Goal: Information Seeking & Learning: Learn about a topic

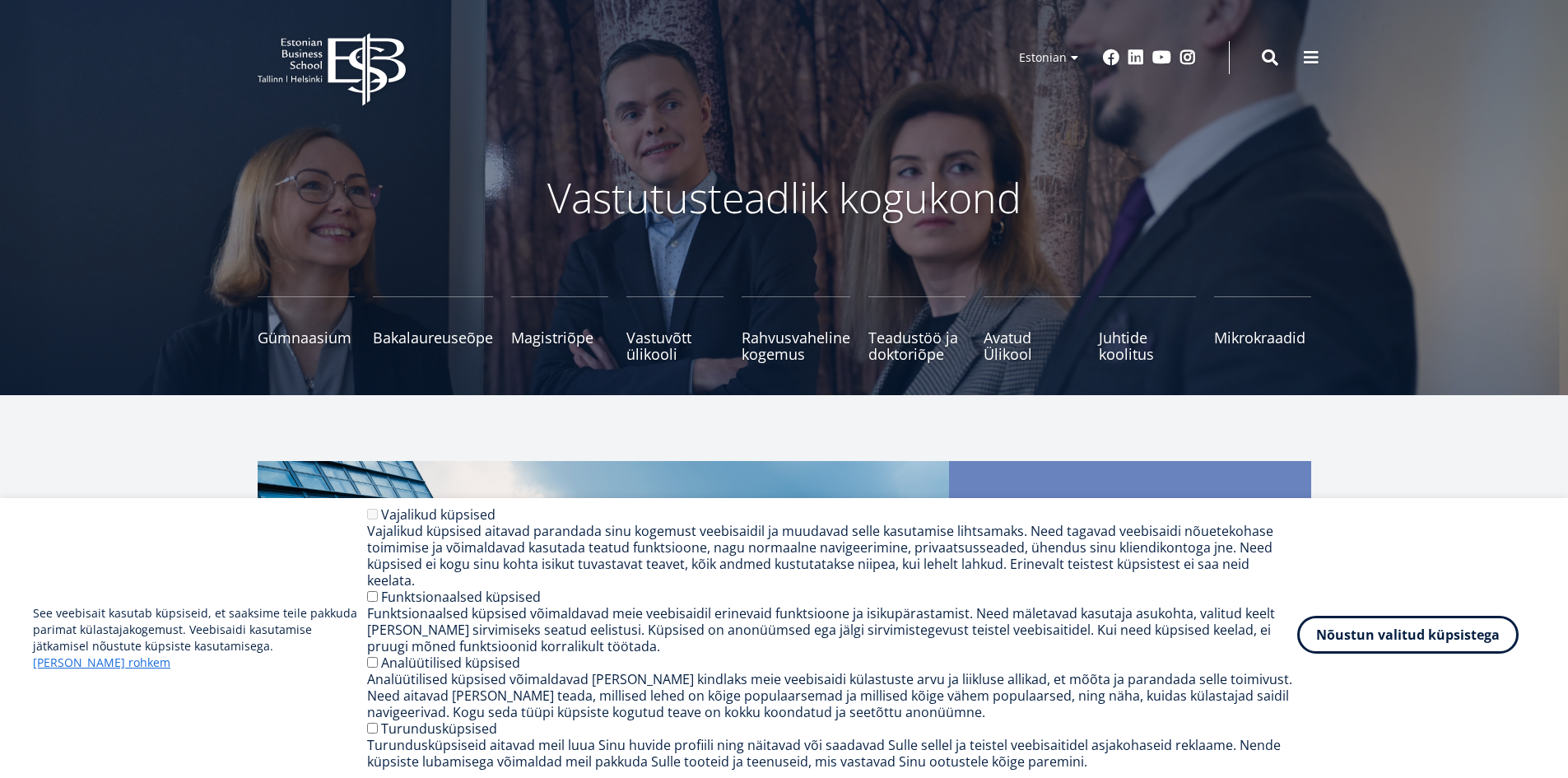
click at [1426, 639] on button "Nõustun valitud küpsistega" at bounding box center [1408, 634] width 222 height 38
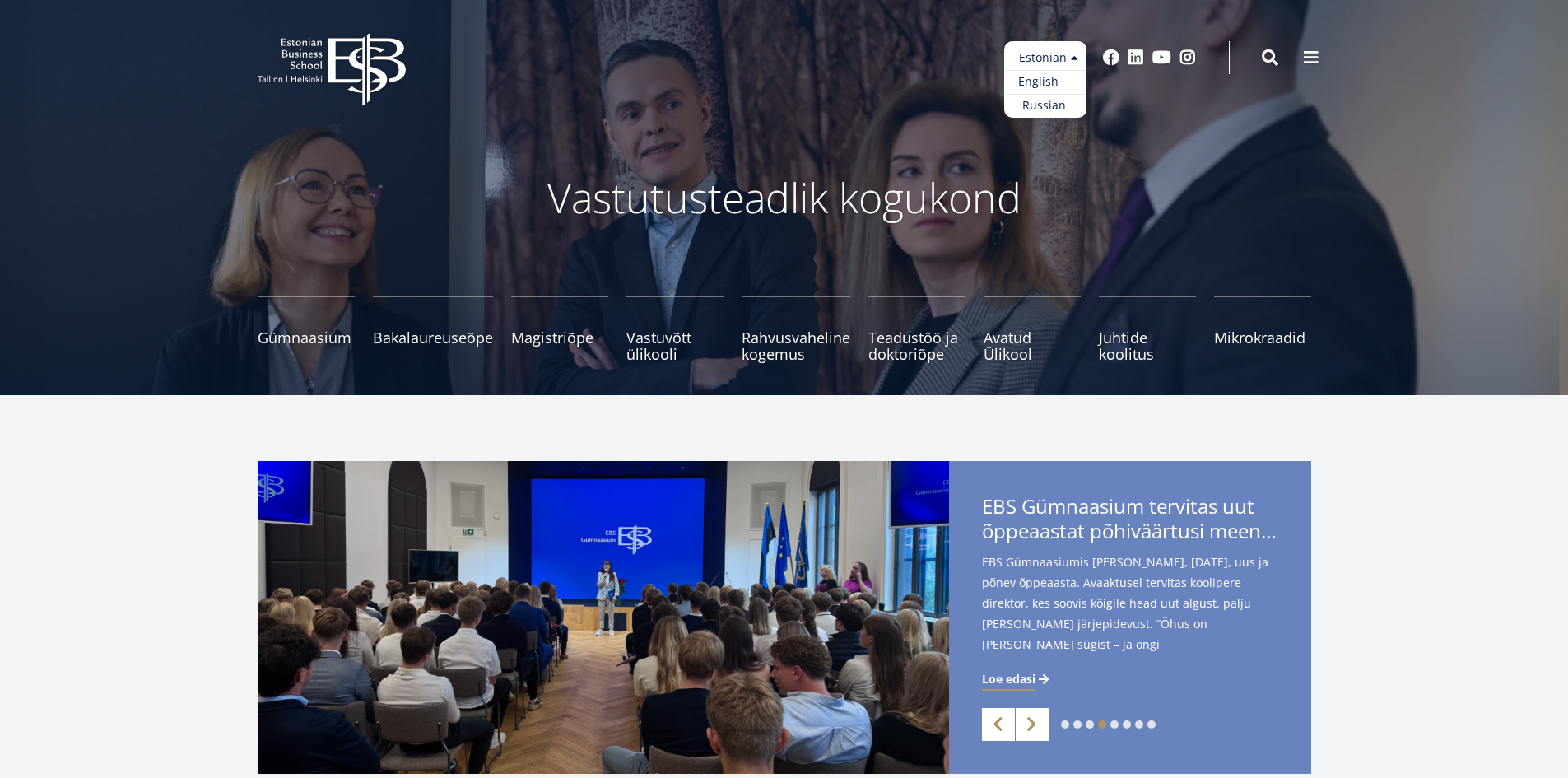
click at [1060, 78] on link "English" at bounding box center [1046, 82] width 83 height 24
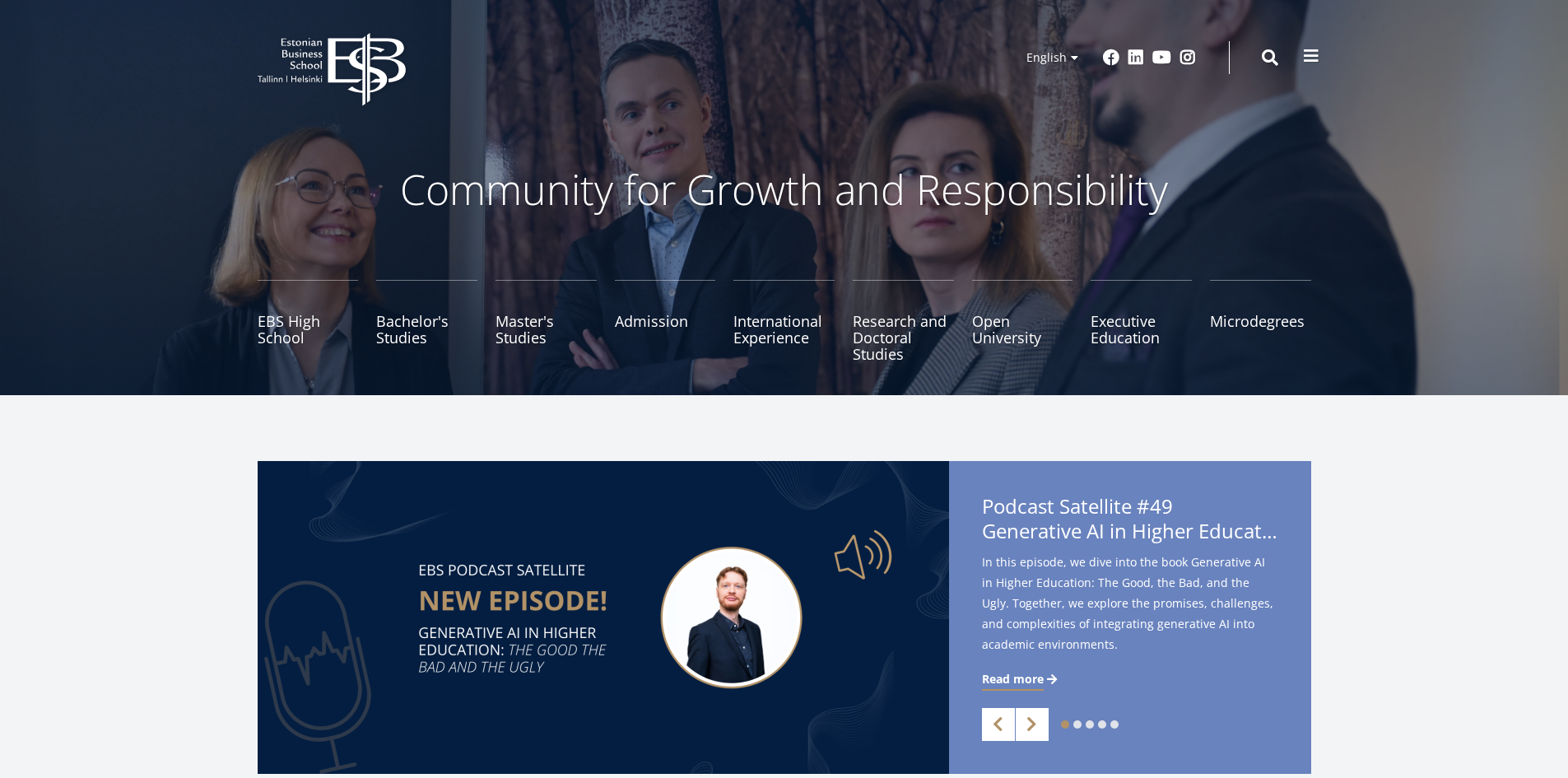
click at [1309, 58] on span at bounding box center [1311, 55] width 17 height 17
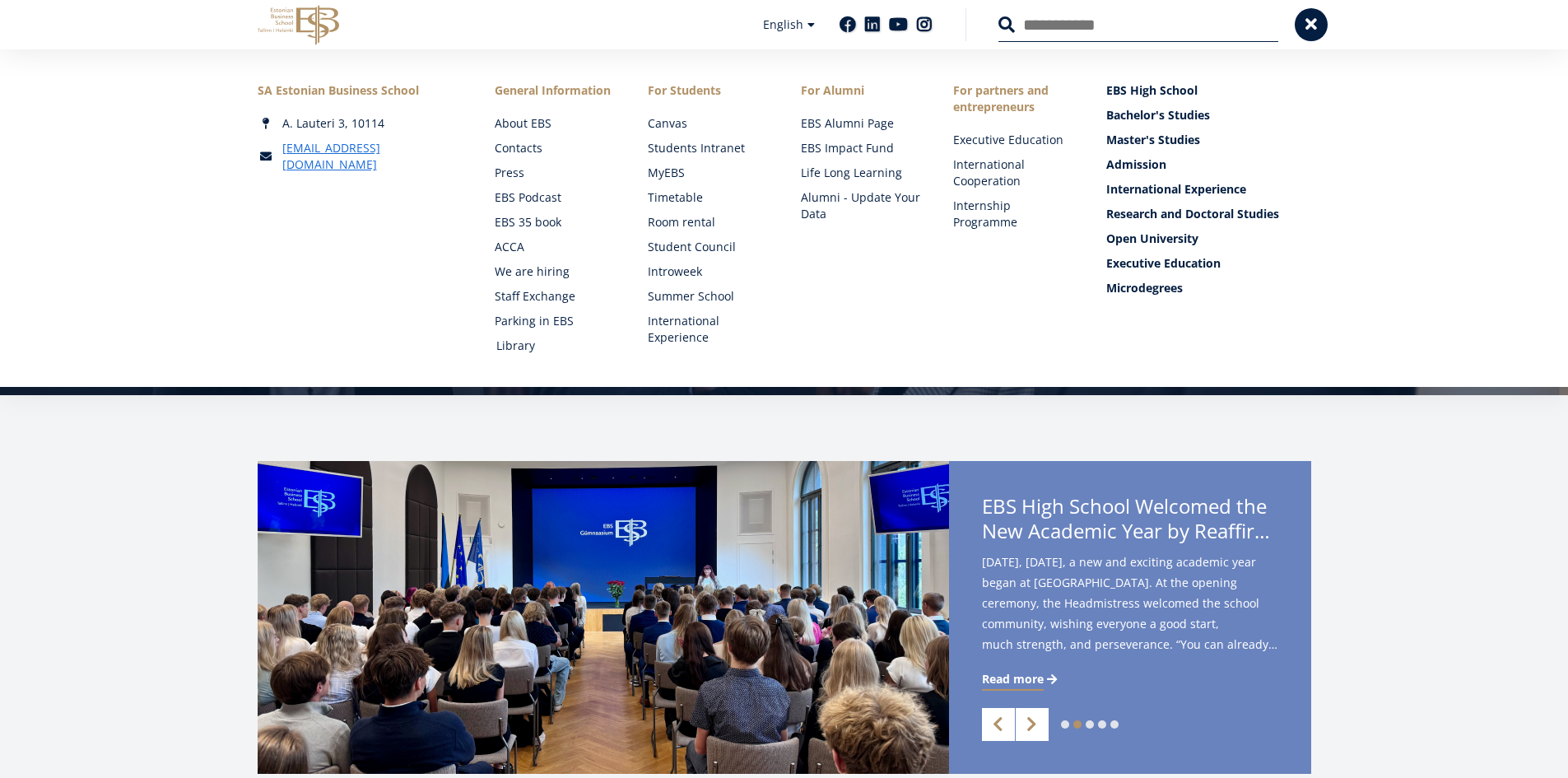
click at [508, 342] on link "Library" at bounding box center [556, 345] width 120 height 17
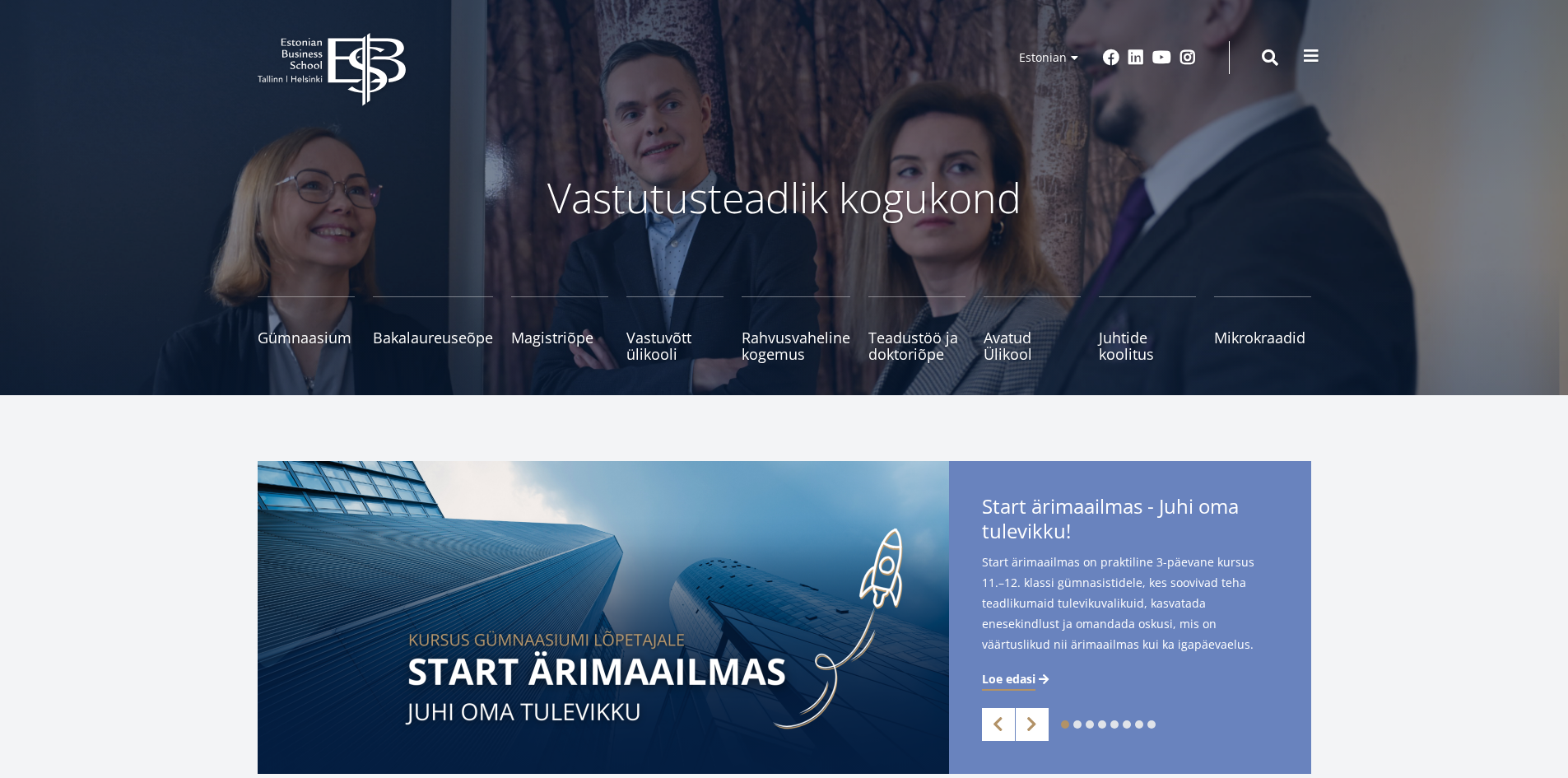
click at [1309, 48] on span at bounding box center [1311, 55] width 17 height 17
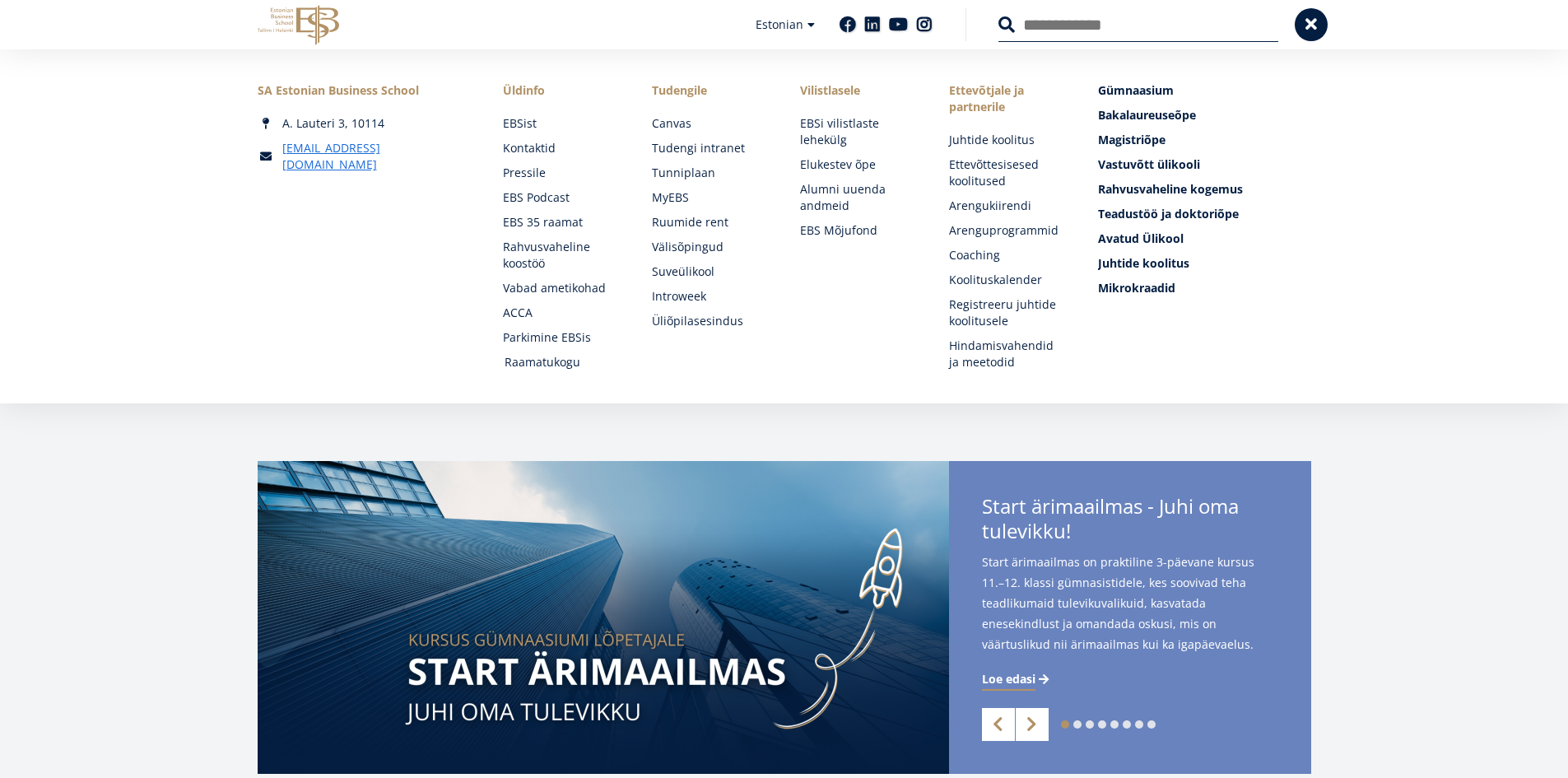
click at [549, 356] on link "Raamatukogu" at bounding box center [563, 361] width 116 height 17
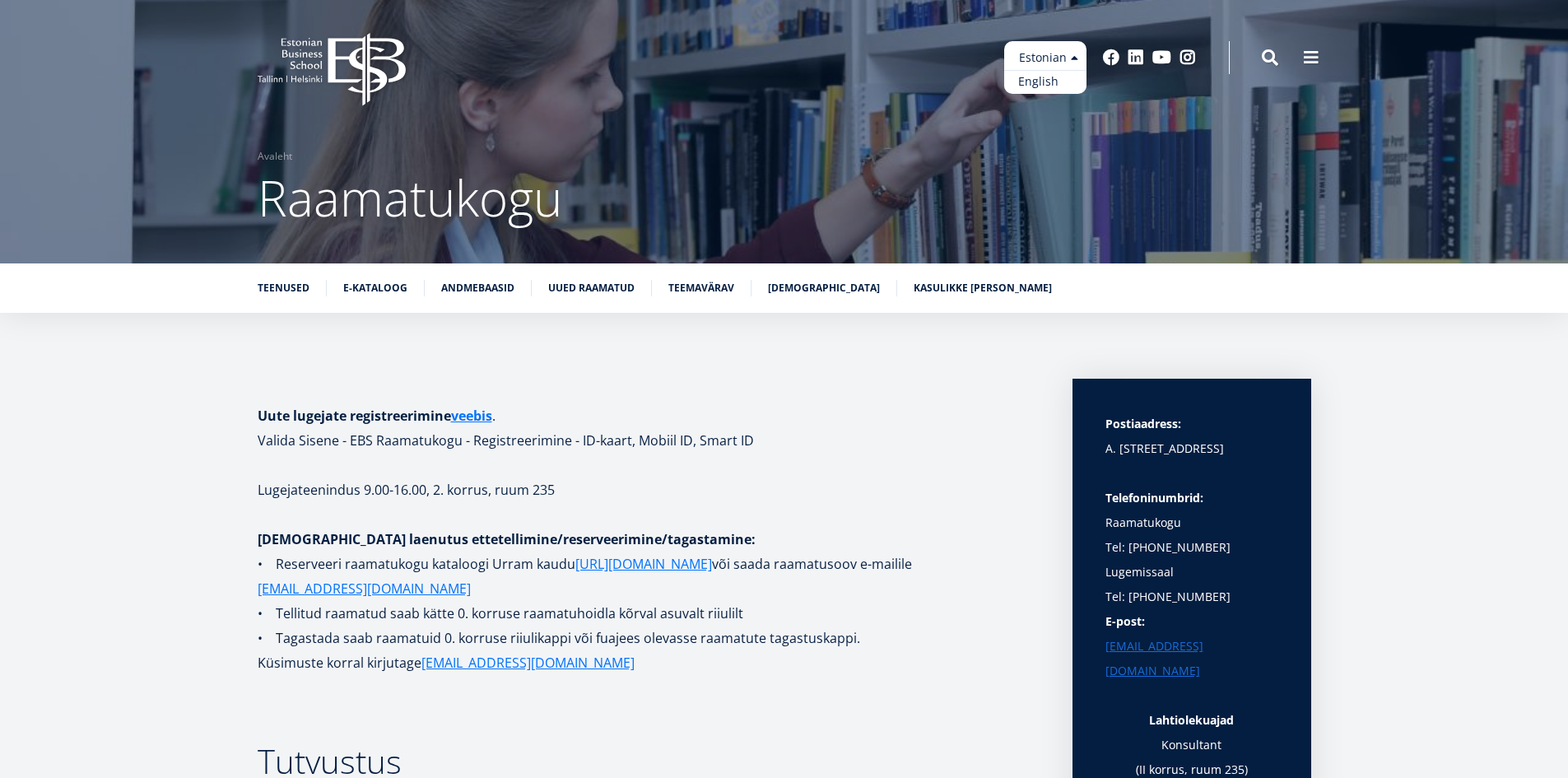
click at [1044, 84] on link "English" at bounding box center [1046, 82] width 83 height 24
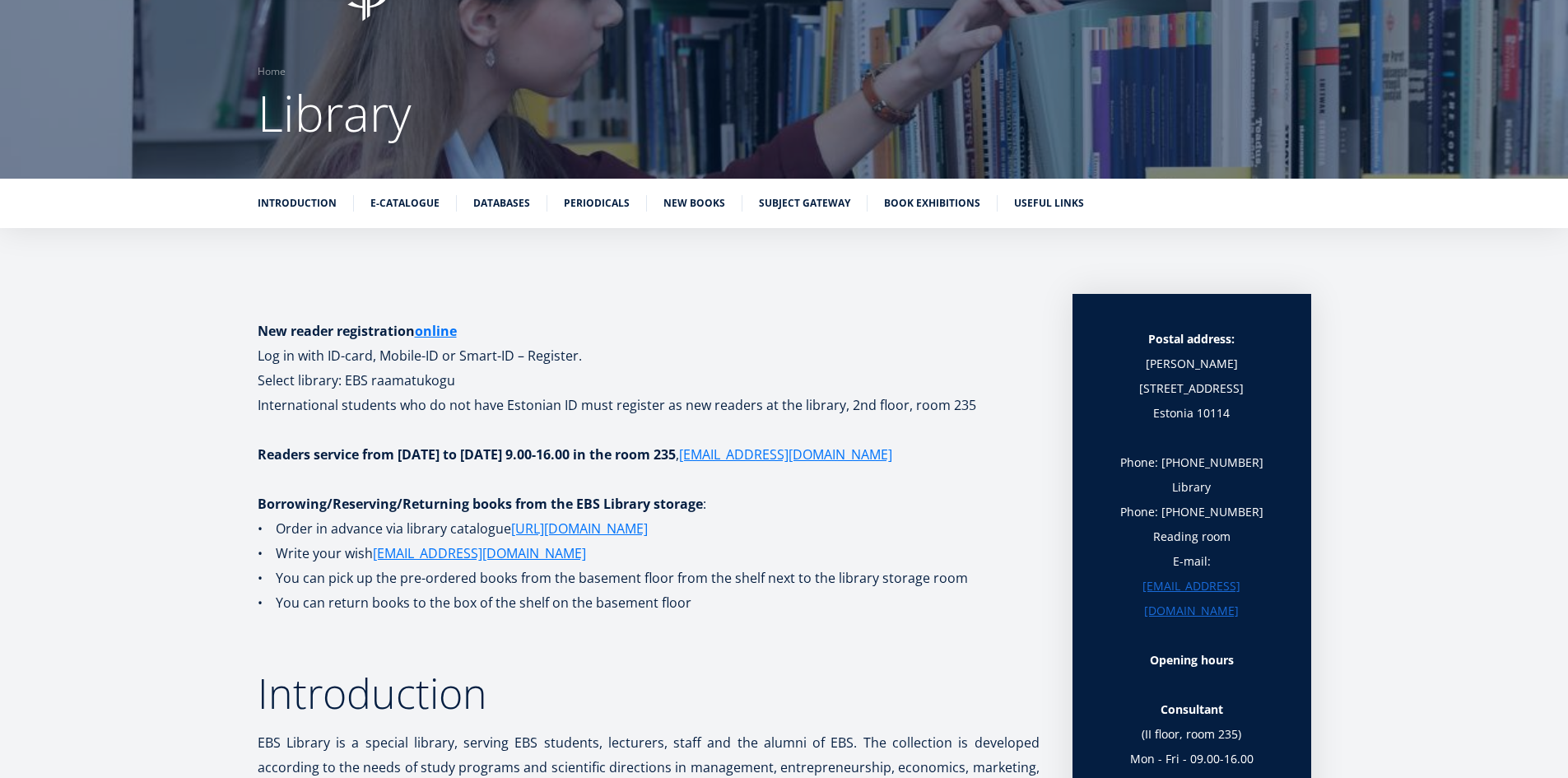
scroll to position [164, 0]
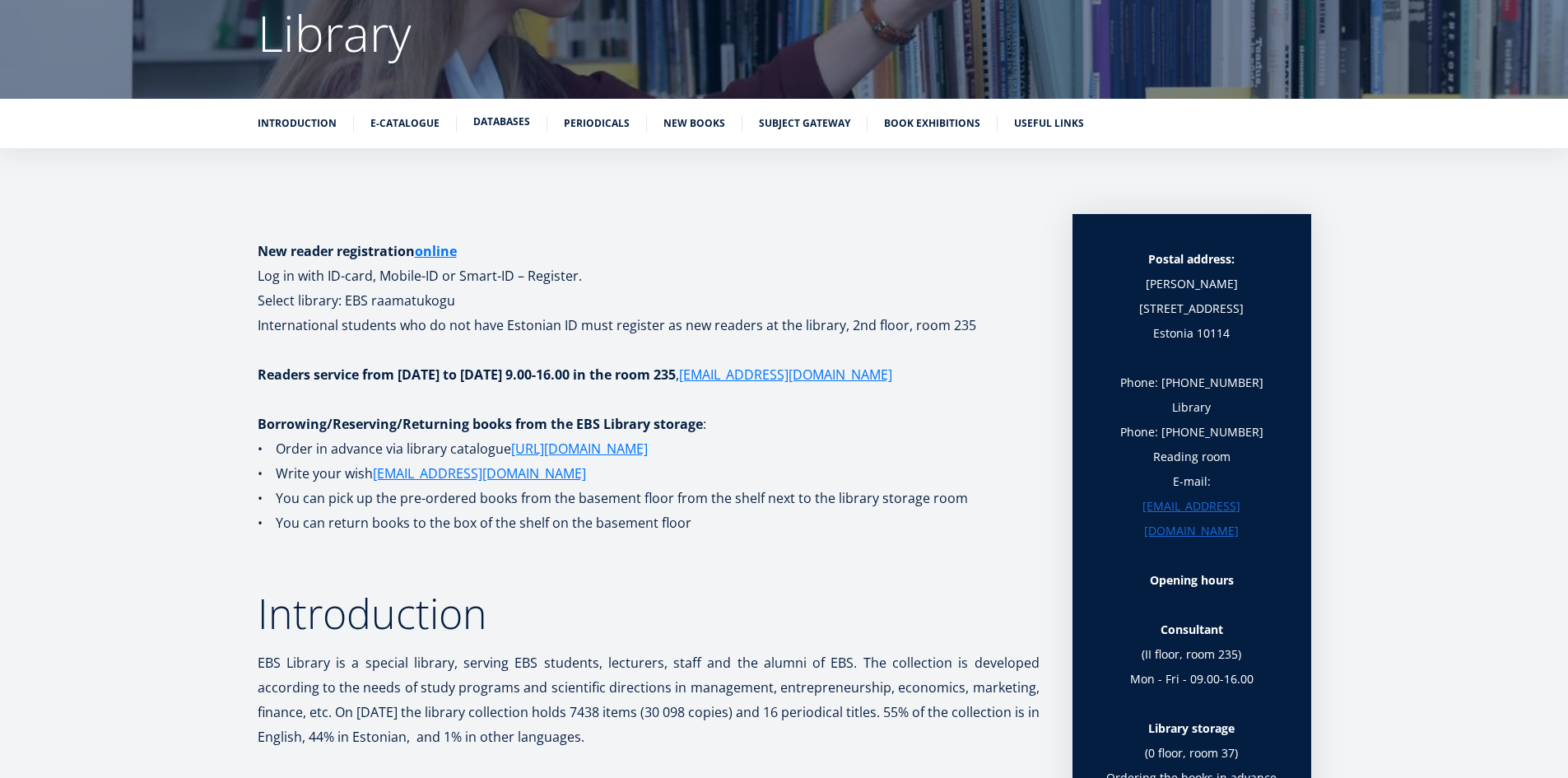
click at [509, 113] on link "Databases" at bounding box center [501, 121] width 57 height 17
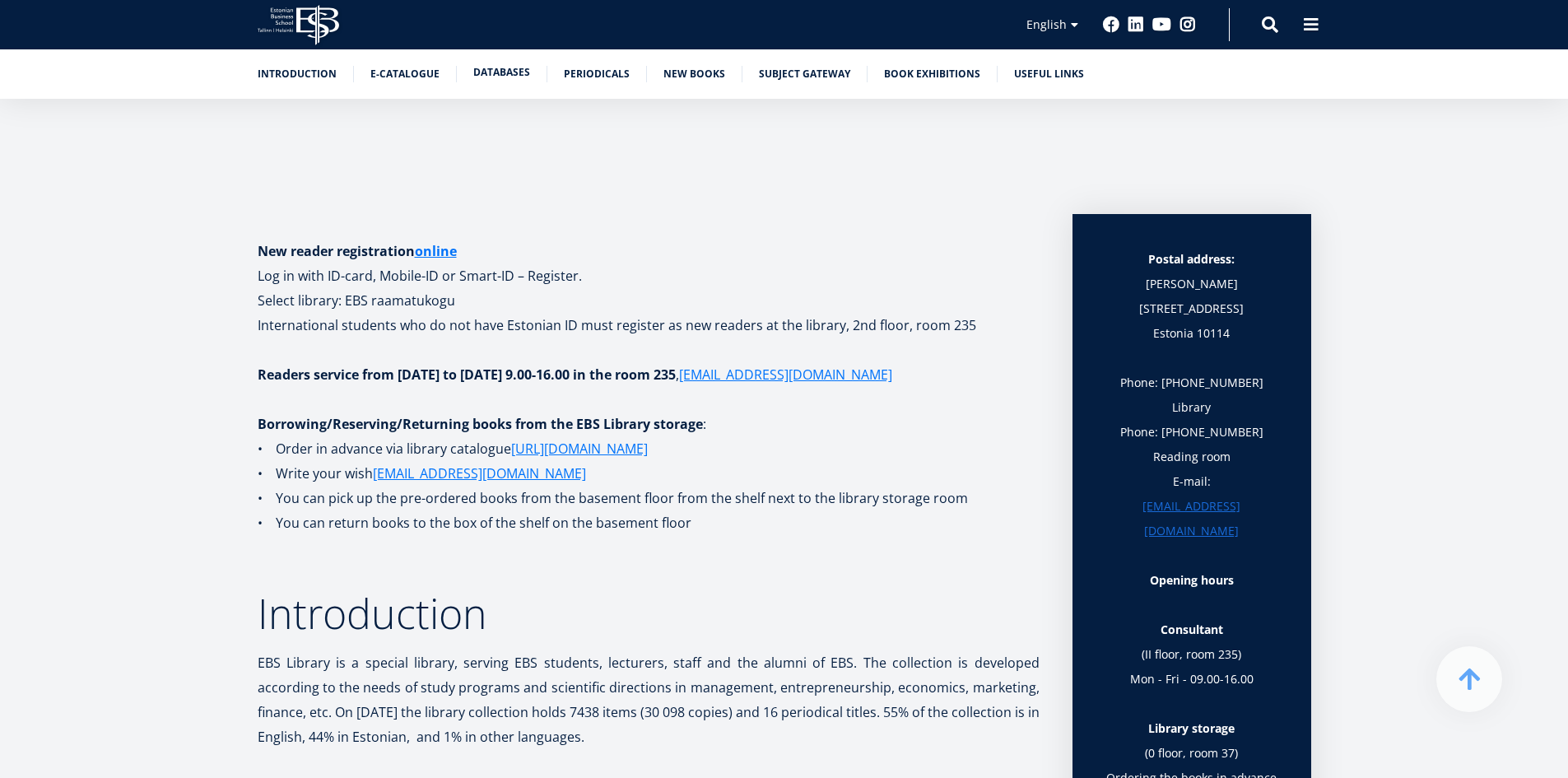
scroll to position [2700, 0]
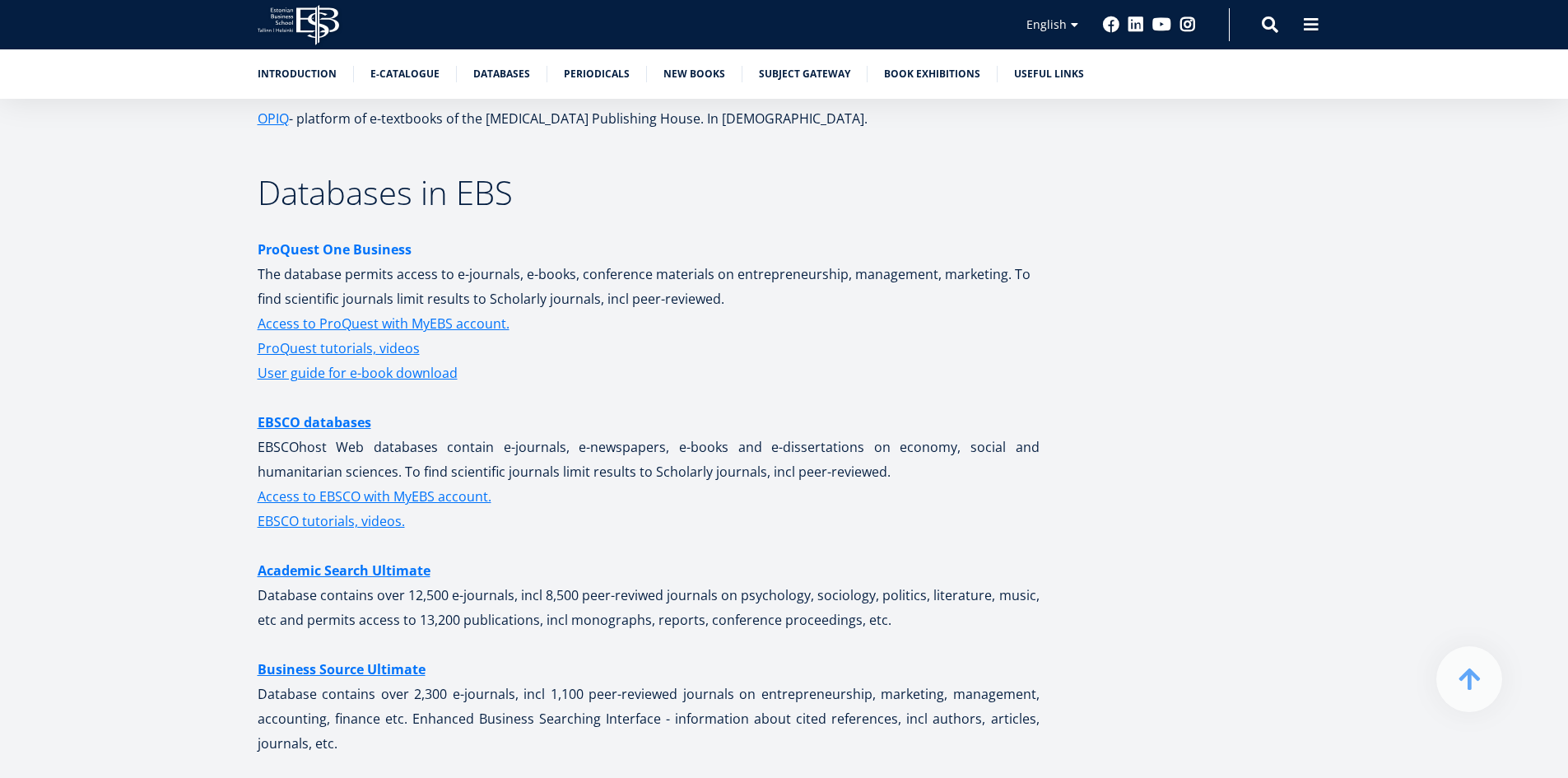
click at [376, 251] on strong "ProQuest One Business" at bounding box center [334, 249] width 154 height 18
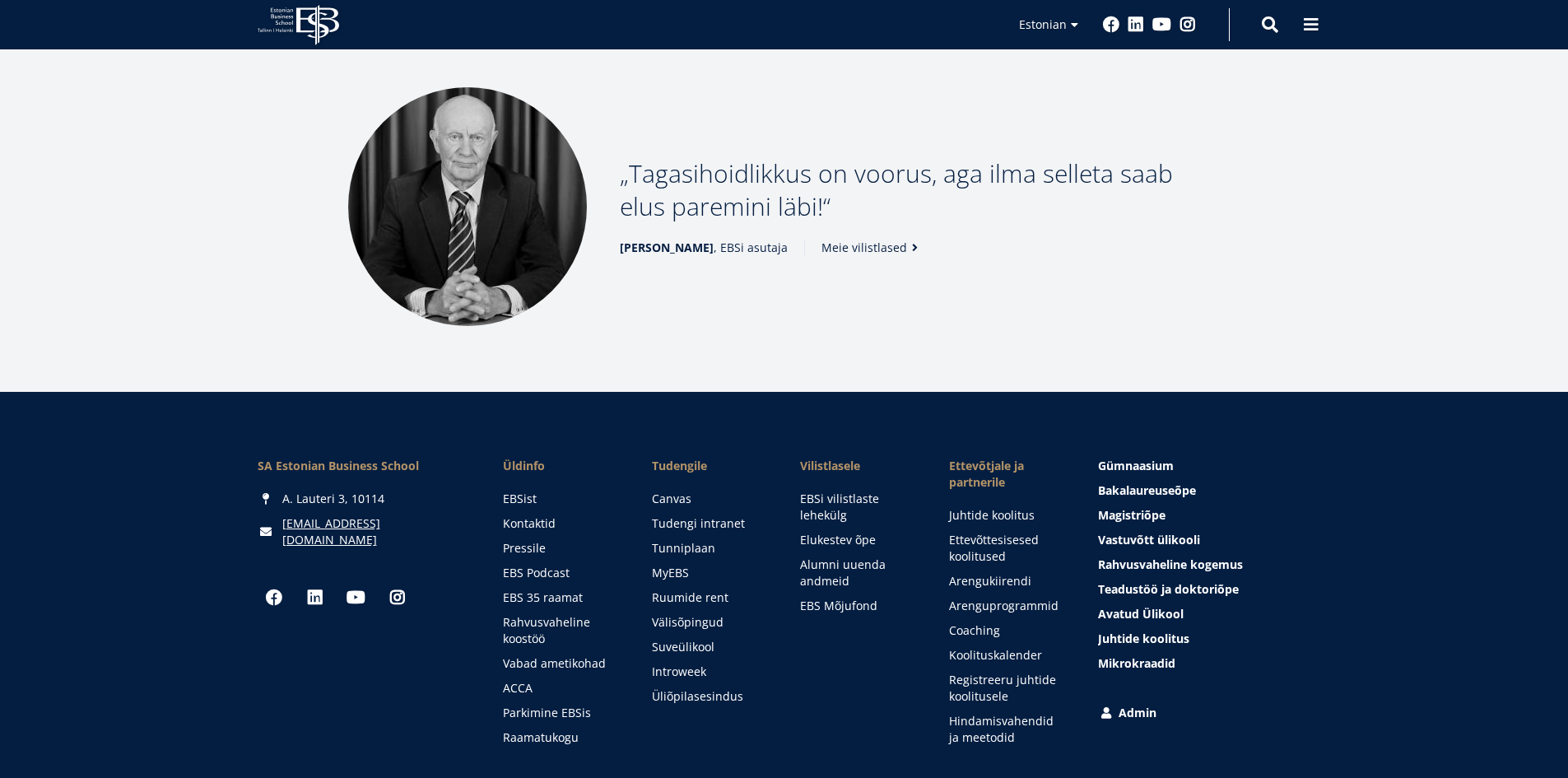
scroll to position [2221, 0]
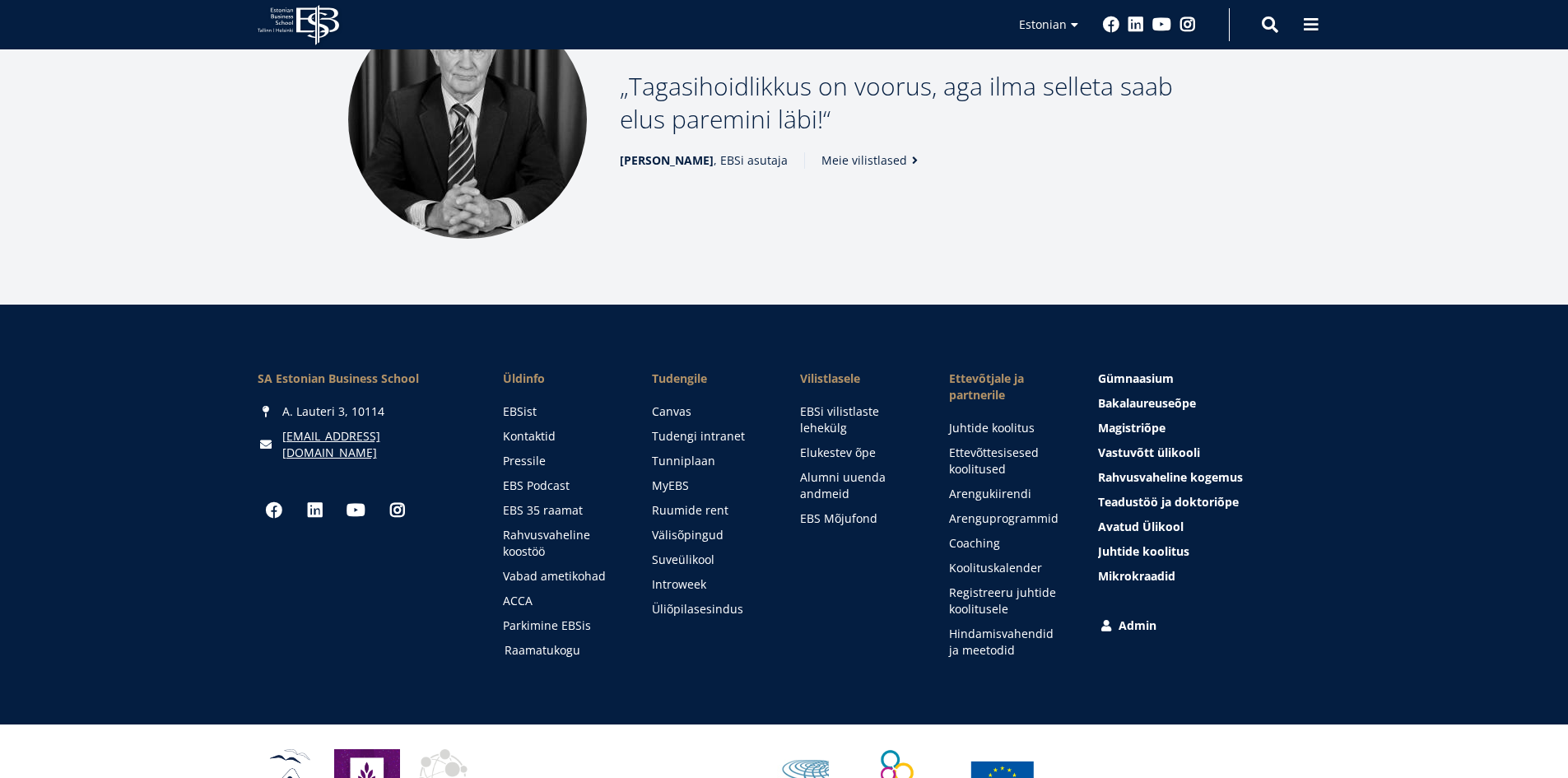
click at [559, 642] on link "Raamatukogu" at bounding box center [563, 650] width 116 height 17
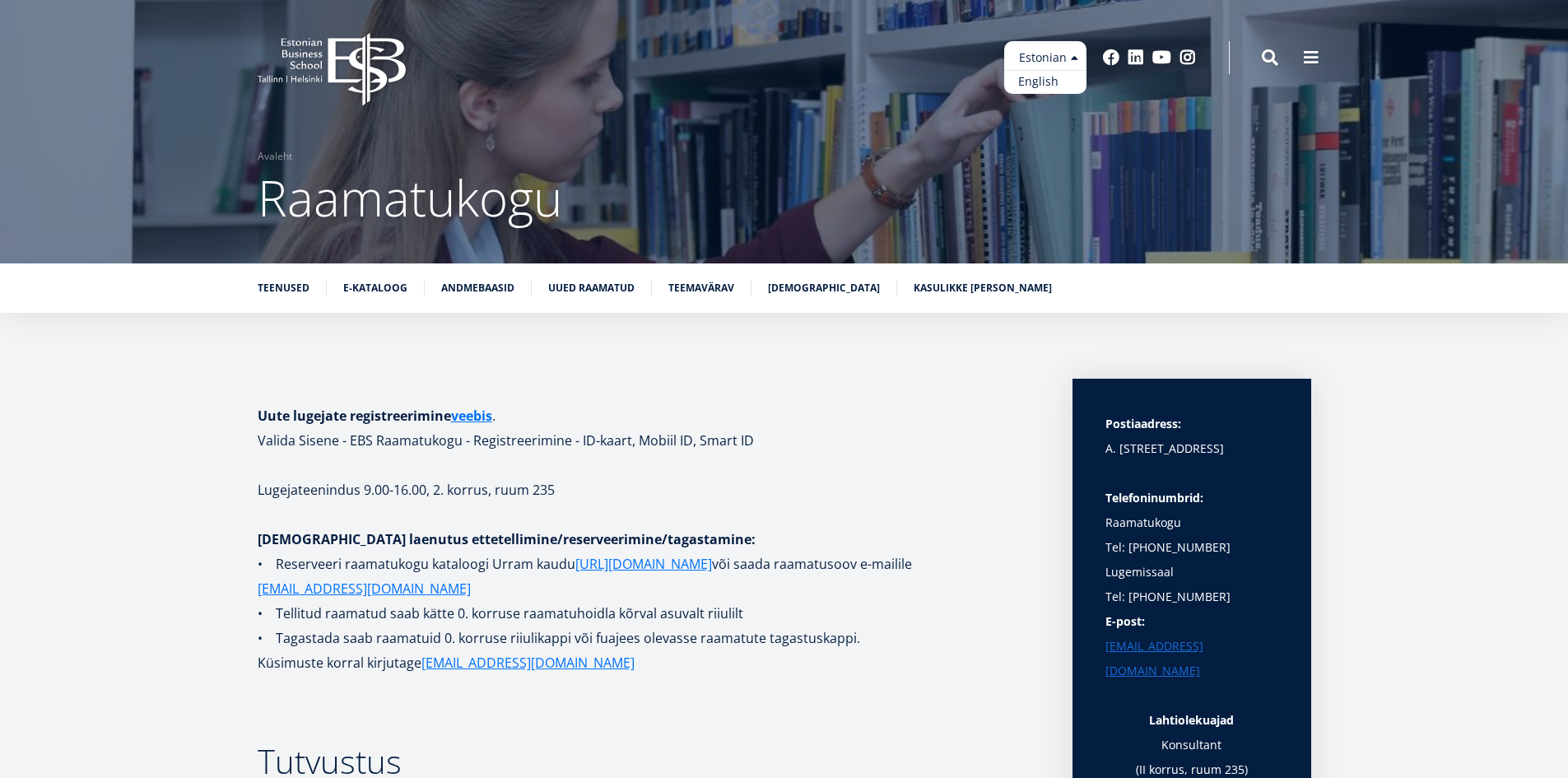
click at [1045, 75] on link "English" at bounding box center [1046, 82] width 83 height 24
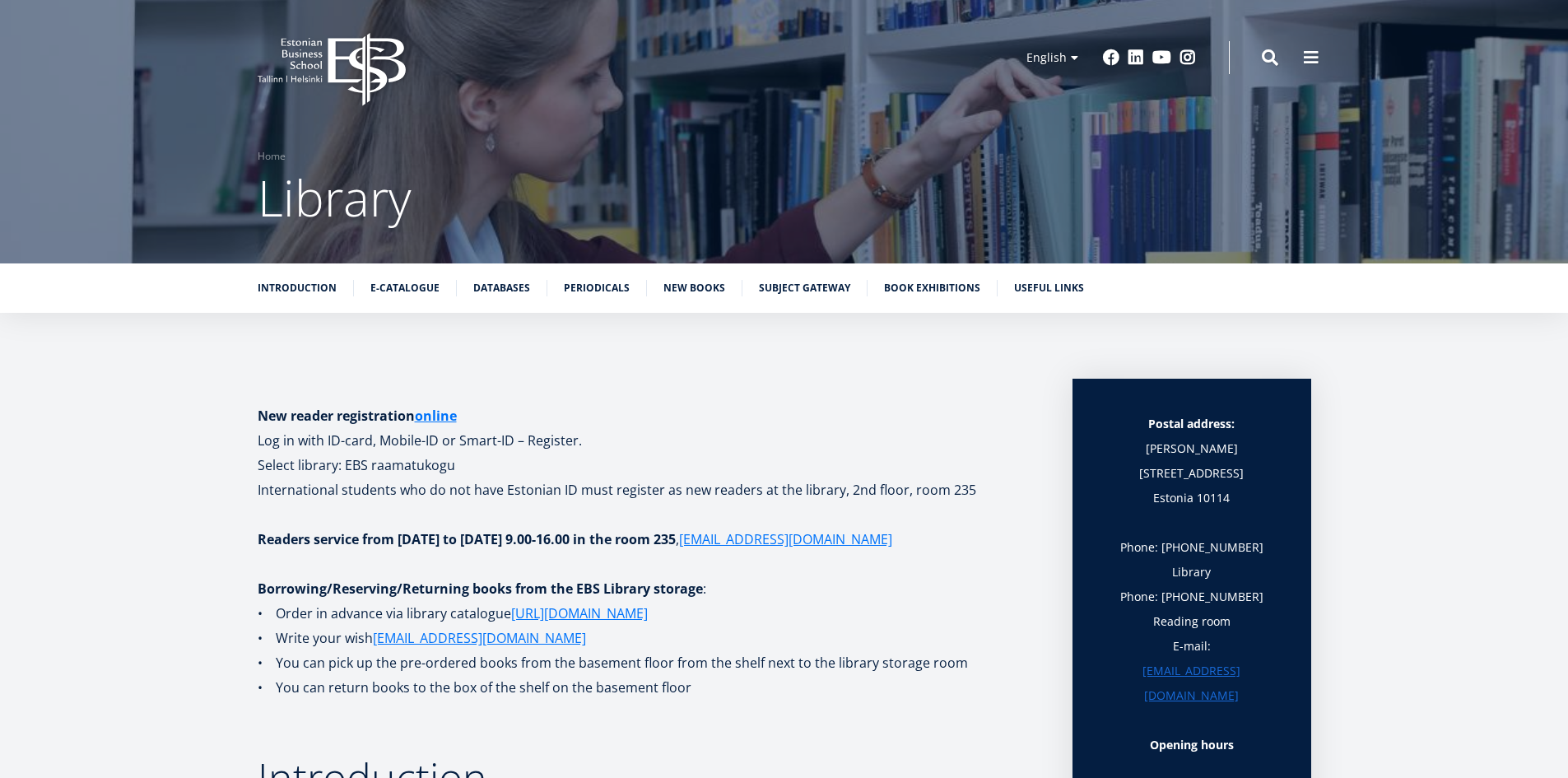
click at [505, 275] on div "Introduction E-catalogue Databases Periodicals New books Subject Gateway Book e…" at bounding box center [784, 288] width 1568 height 49
click at [495, 288] on link "Databases" at bounding box center [501, 286] width 57 height 17
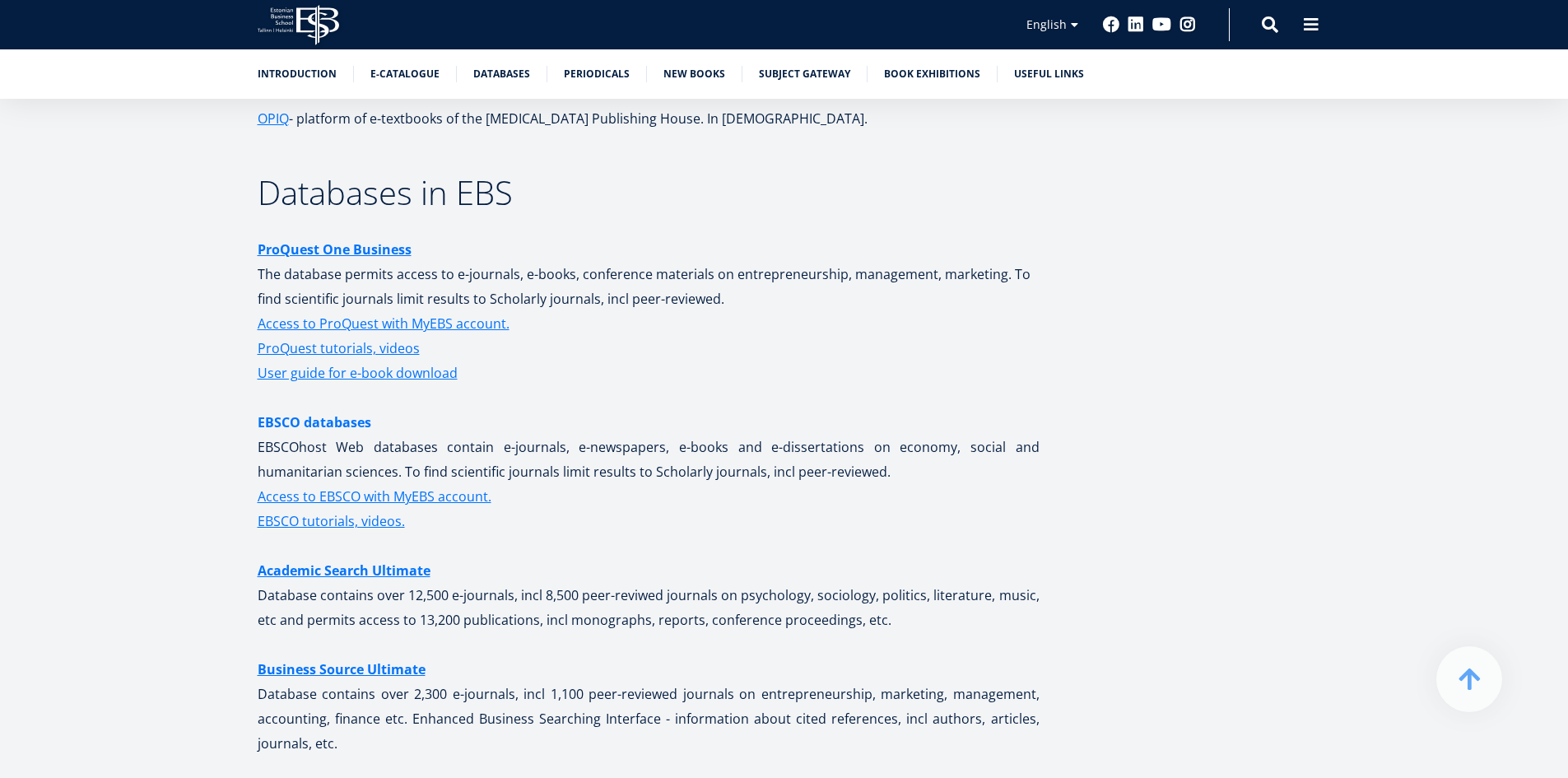
click at [342, 426] on link "EBSCO databases" at bounding box center [314, 422] width 113 height 25
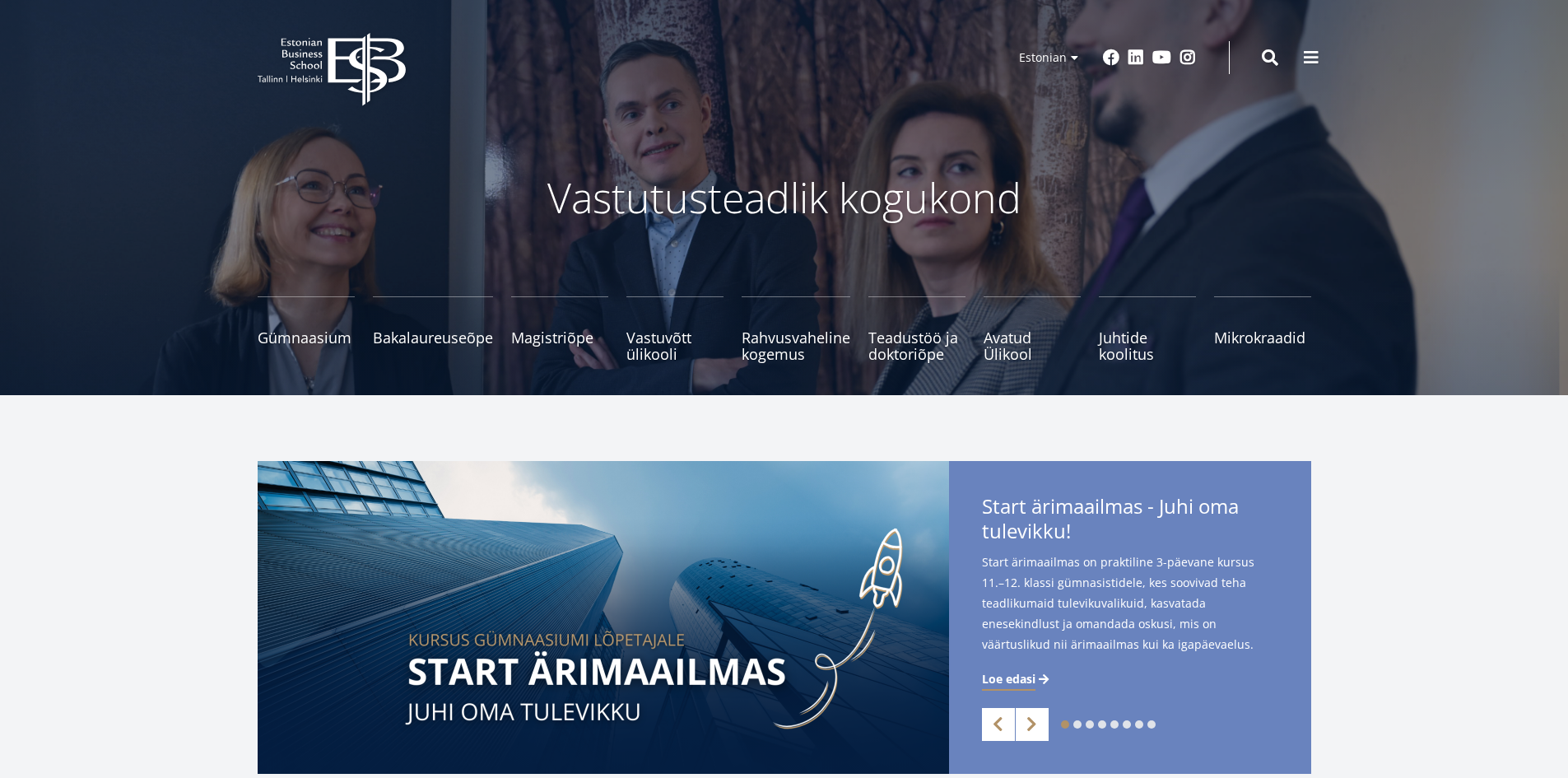
click at [1315, 58] on span at bounding box center [1311, 57] width 17 height 17
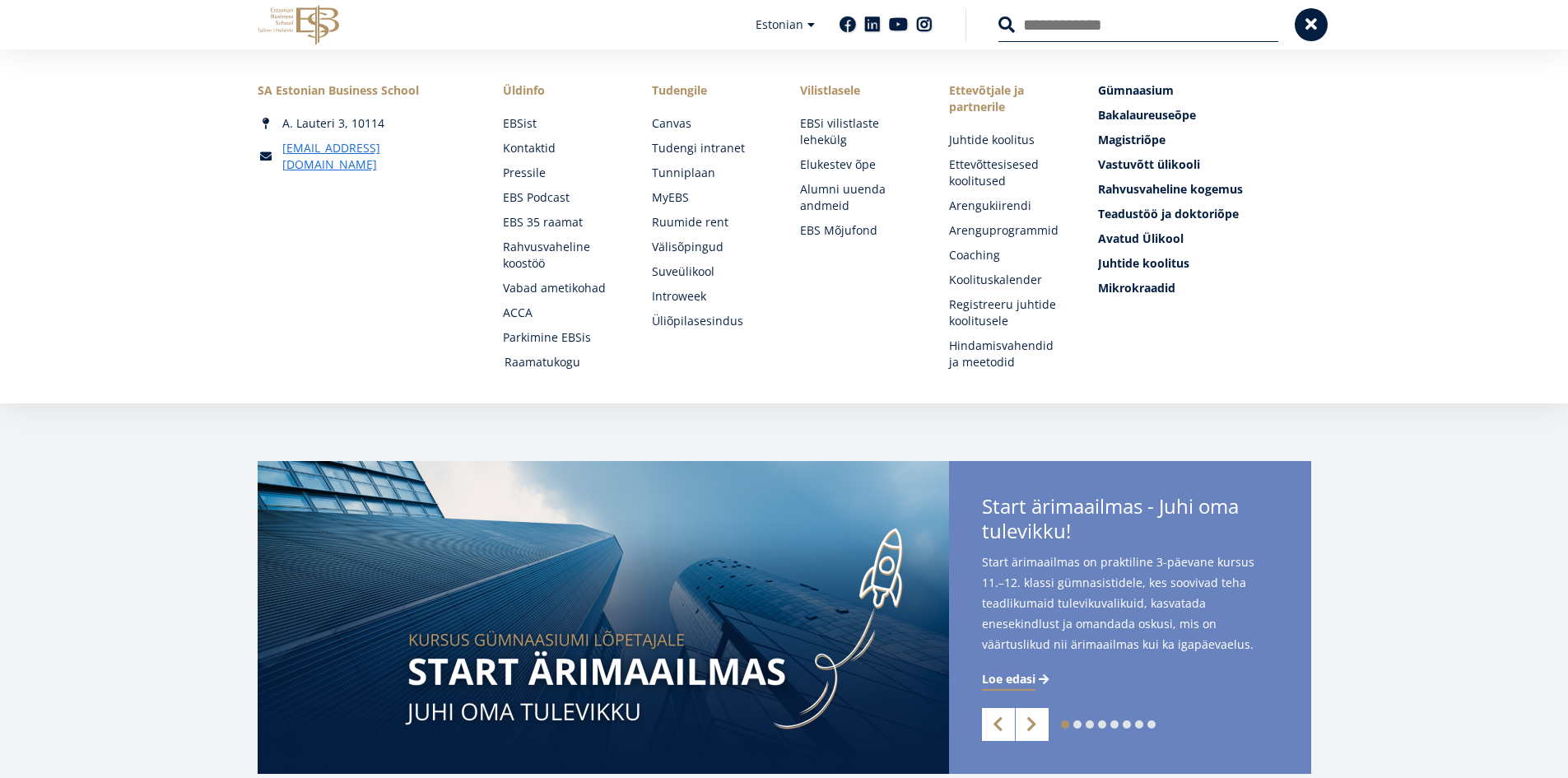
click at [561, 358] on link "Raamatukogu" at bounding box center [563, 361] width 116 height 17
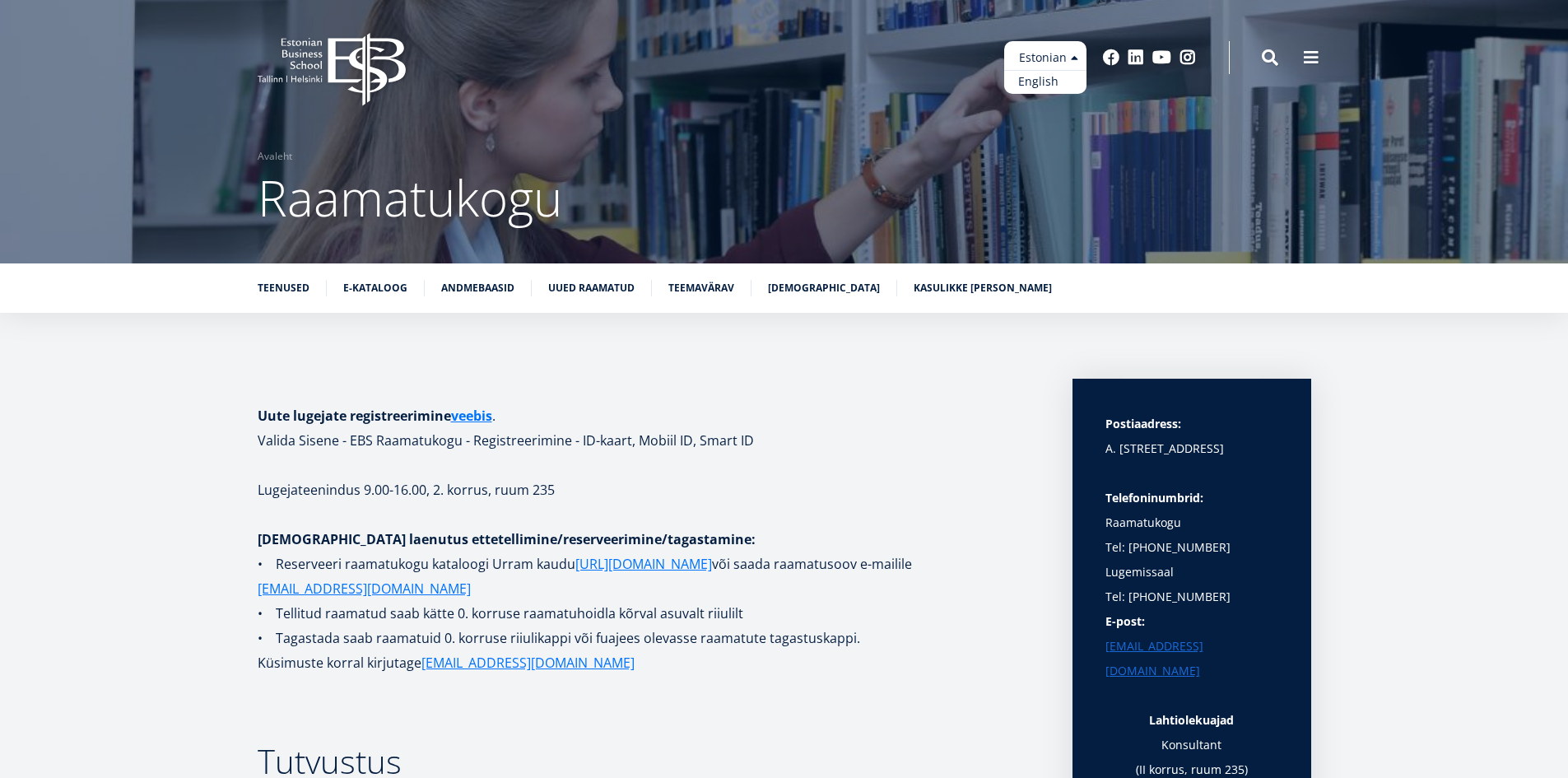
click at [1033, 73] on link "English" at bounding box center [1046, 82] width 83 height 24
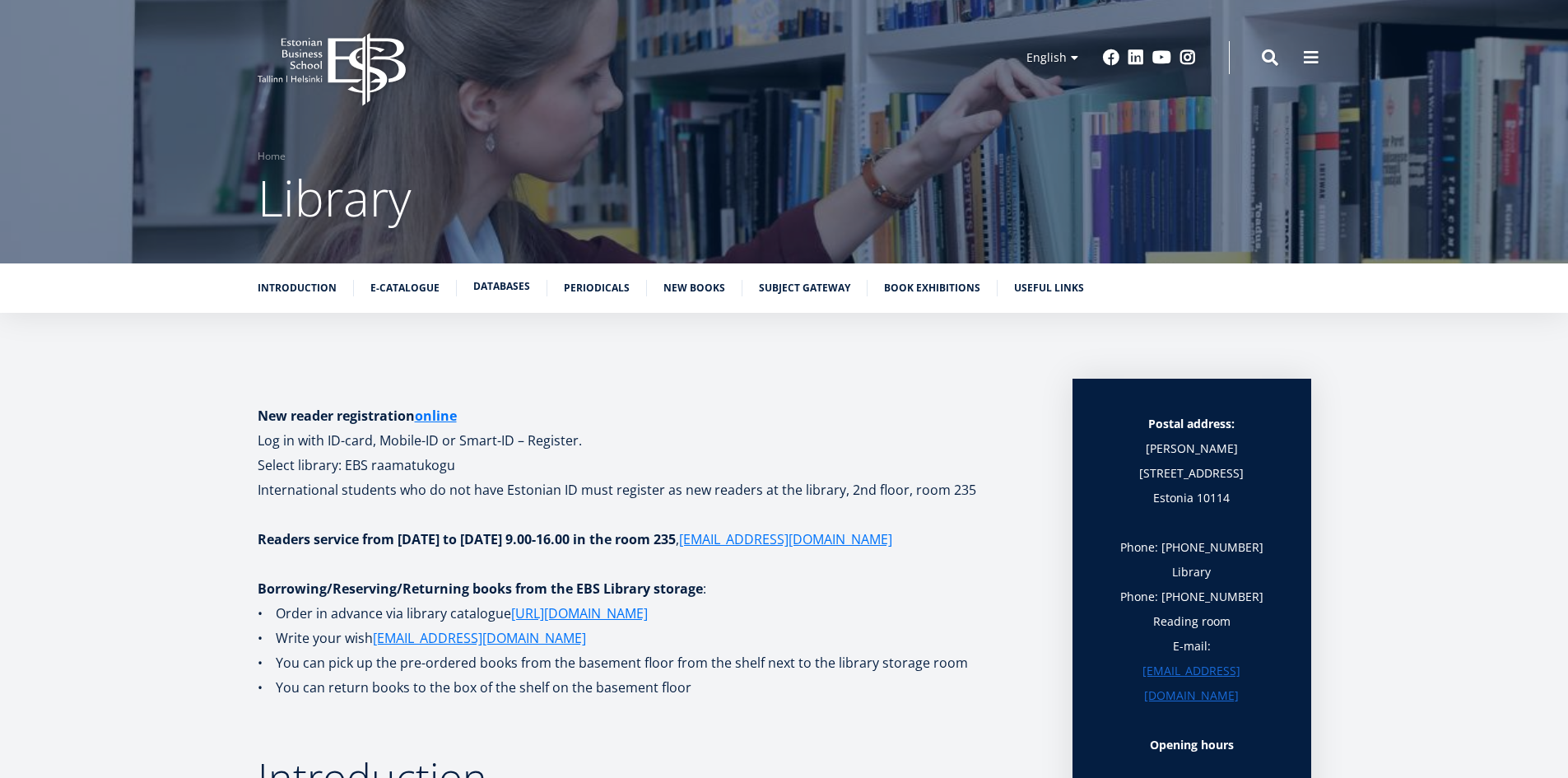
click at [489, 284] on link "Databases" at bounding box center [501, 286] width 57 height 17
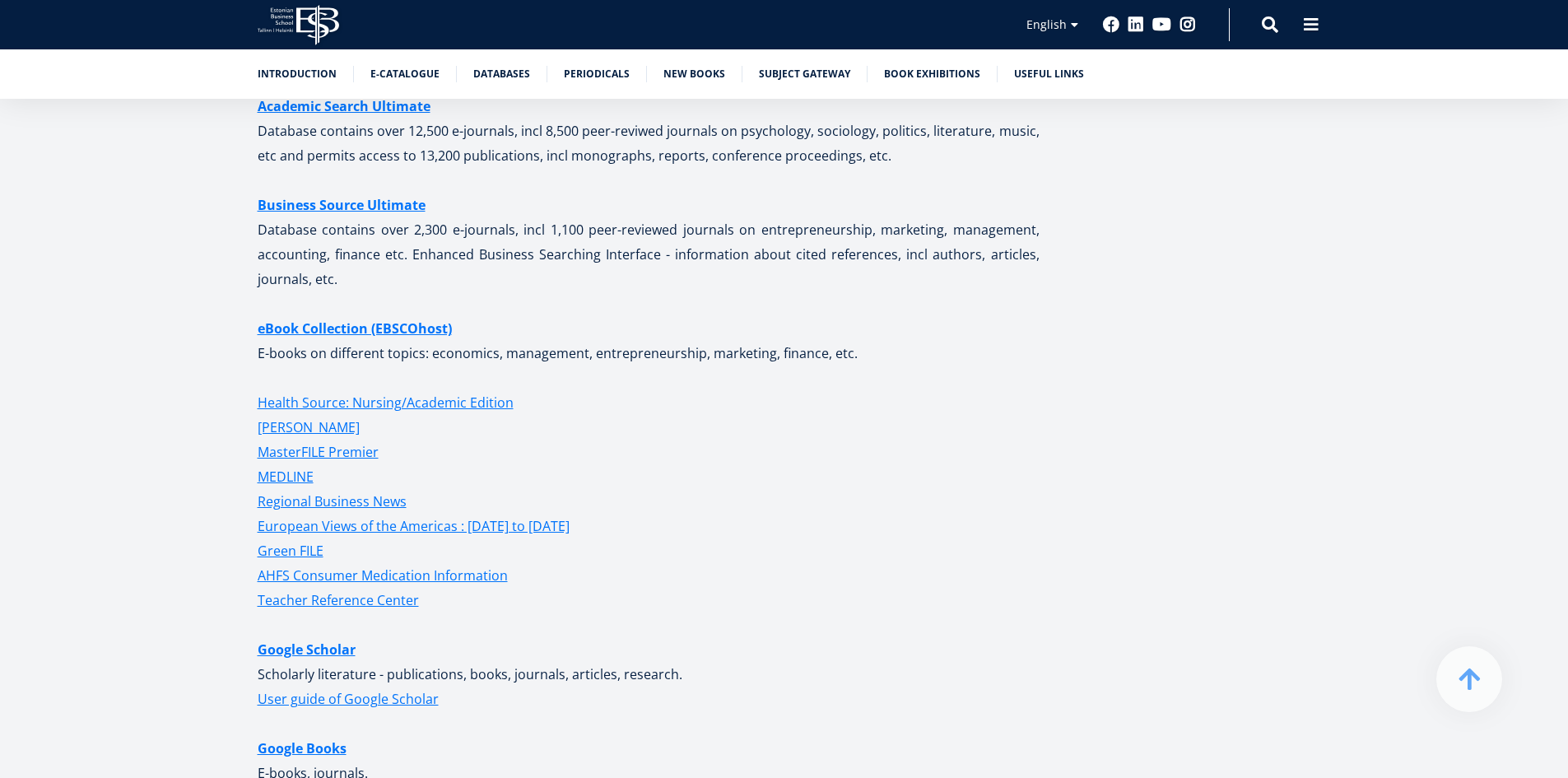
scroll to position [3276, 0]
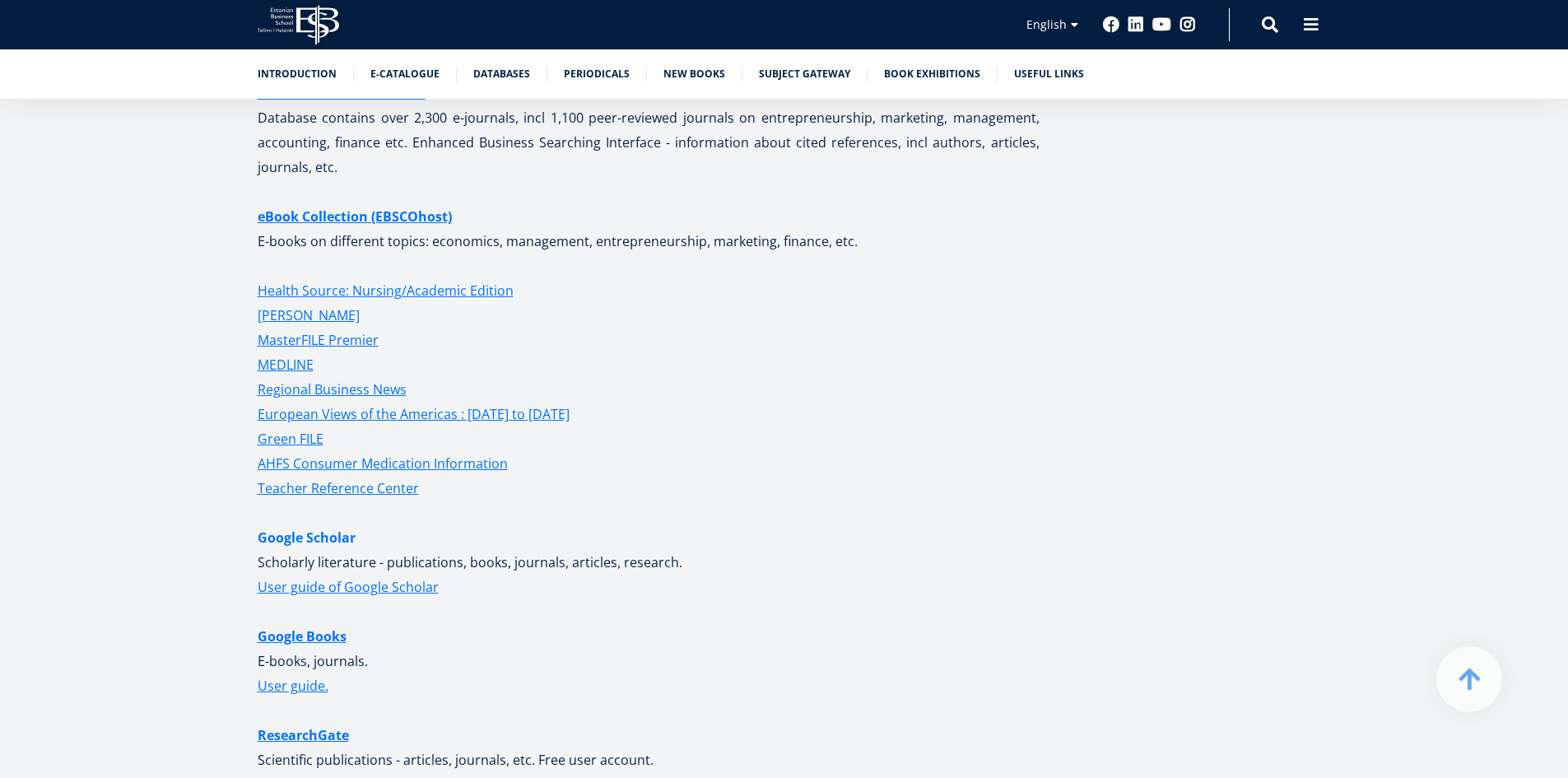
click at [345, 534] on link "Google Scholar" at bounding box center [306, 537] width 98 height 25
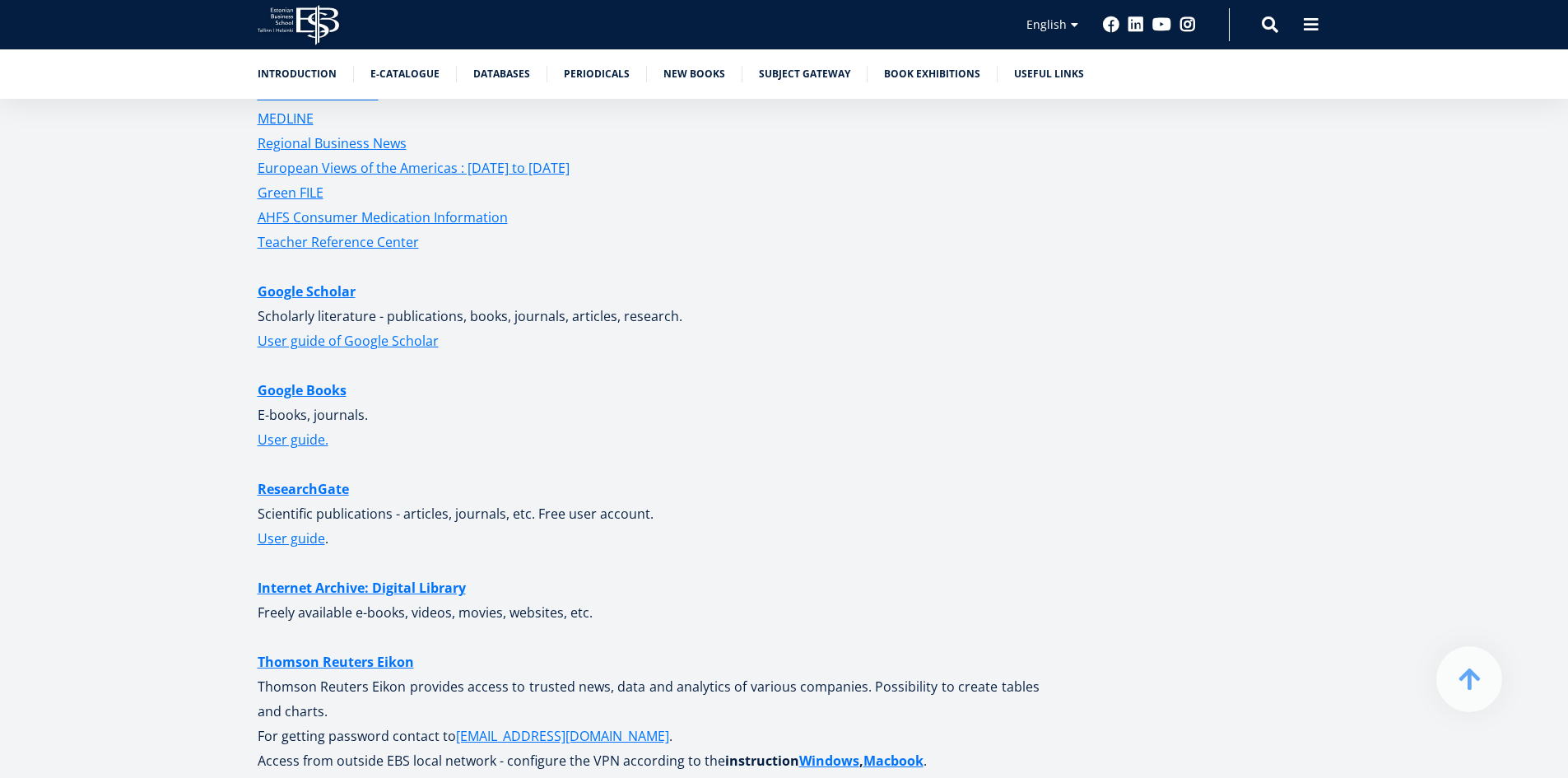
scroll to position [3523, 0]
click at [312, 489] on link "ResearchGate" at bounding box center [303, 488] width 91 height 25
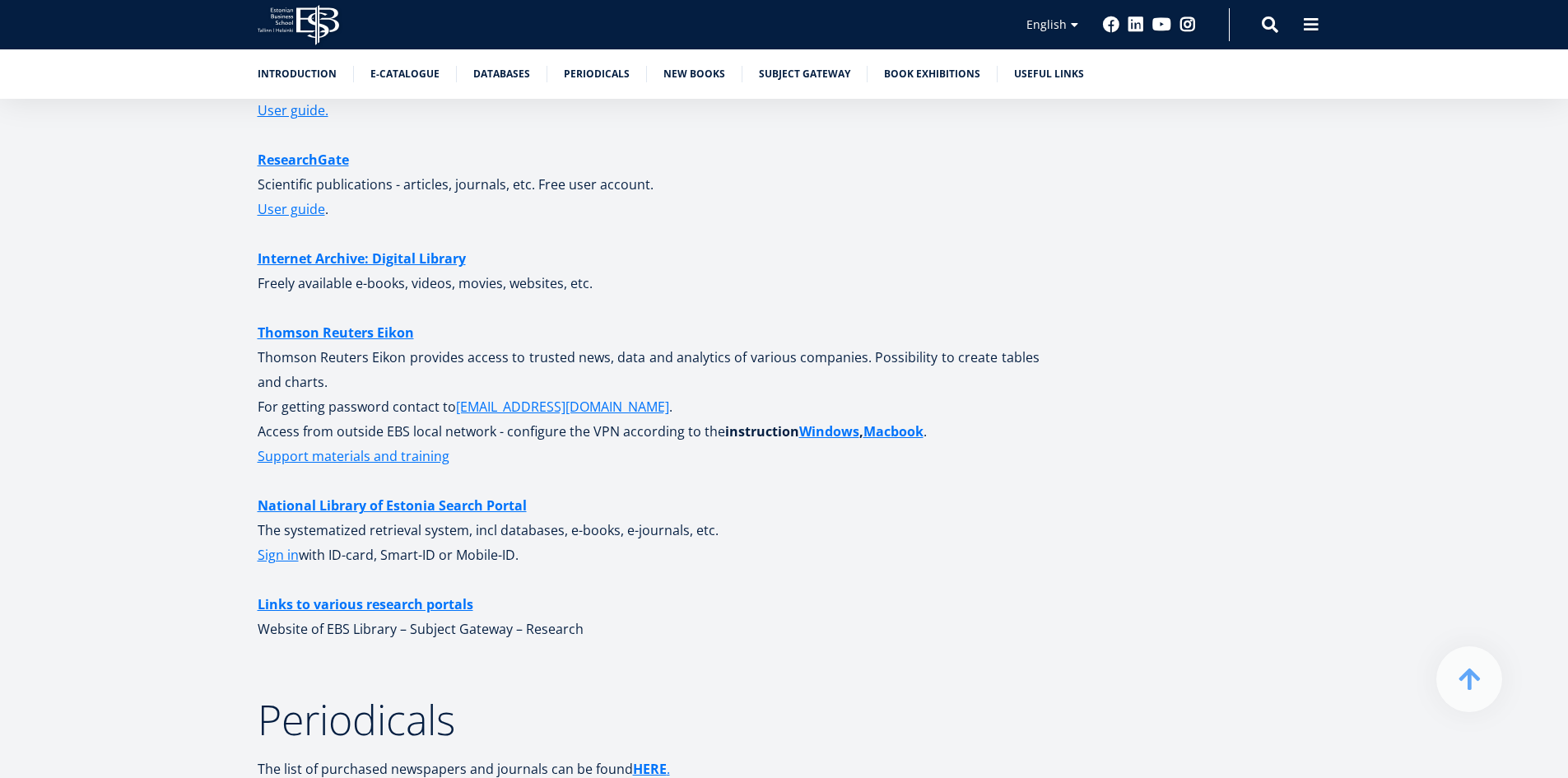
scroll to position [3851, 0]
click at [495, 505] on link "National Library of Estonia Search Portal" at bounding box center [392, 505] width 269 height 25
click at [1047, 70] on link "Useful links" at bounding box center [1049, 72] width 70 height 17
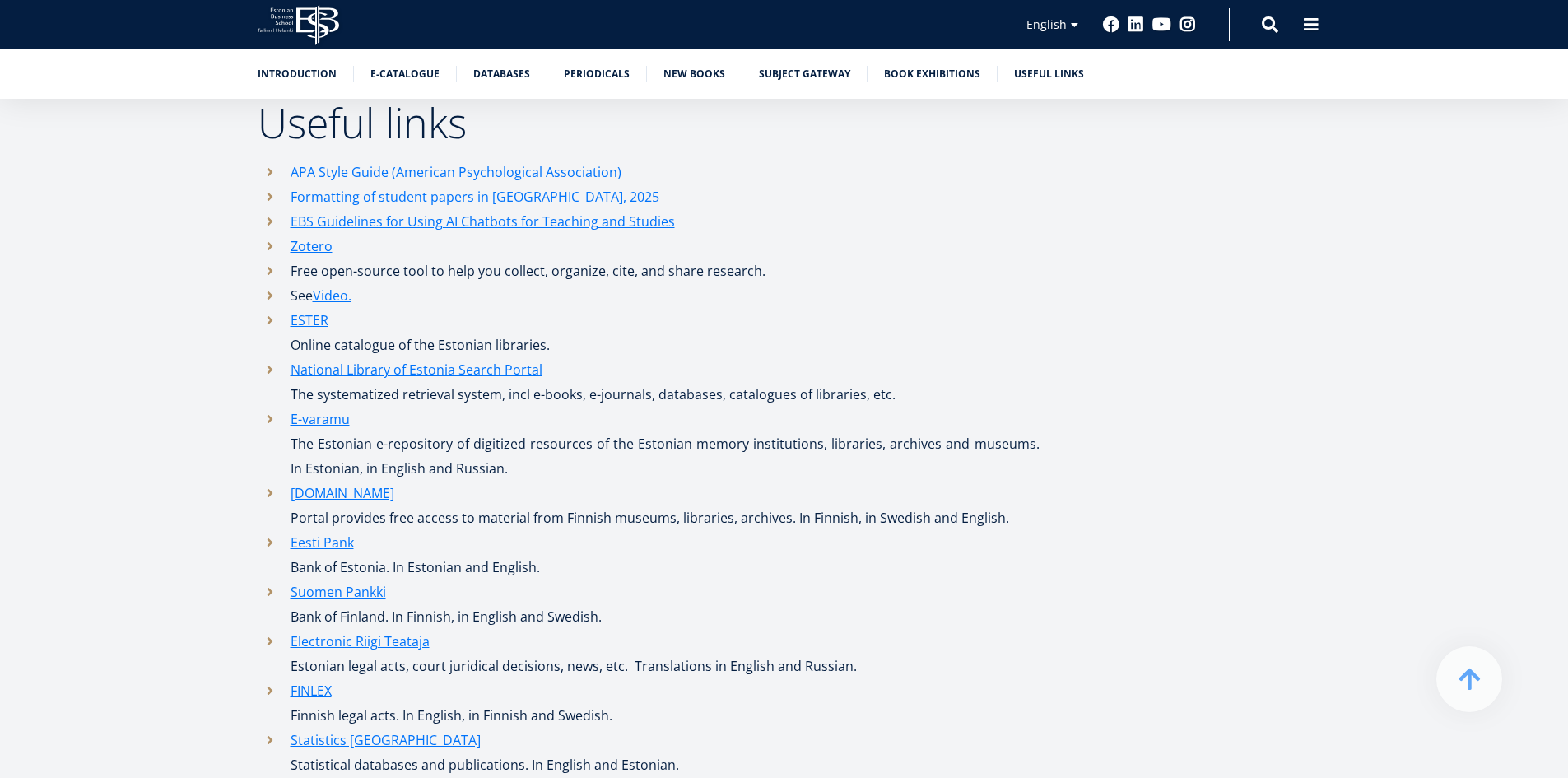
click at [589, 172] on link "APA Style Guide (American Psychological Association)" at bounding box center [456, 172] width 331 height 25
click at [342, 538] on link "Eesti Pank" at bounding box center [322, 542] width 63 height 25
click at [383, 643] on link "Electronic Riigi Teataja" at bounding box center [360, 641] width 139 height 25
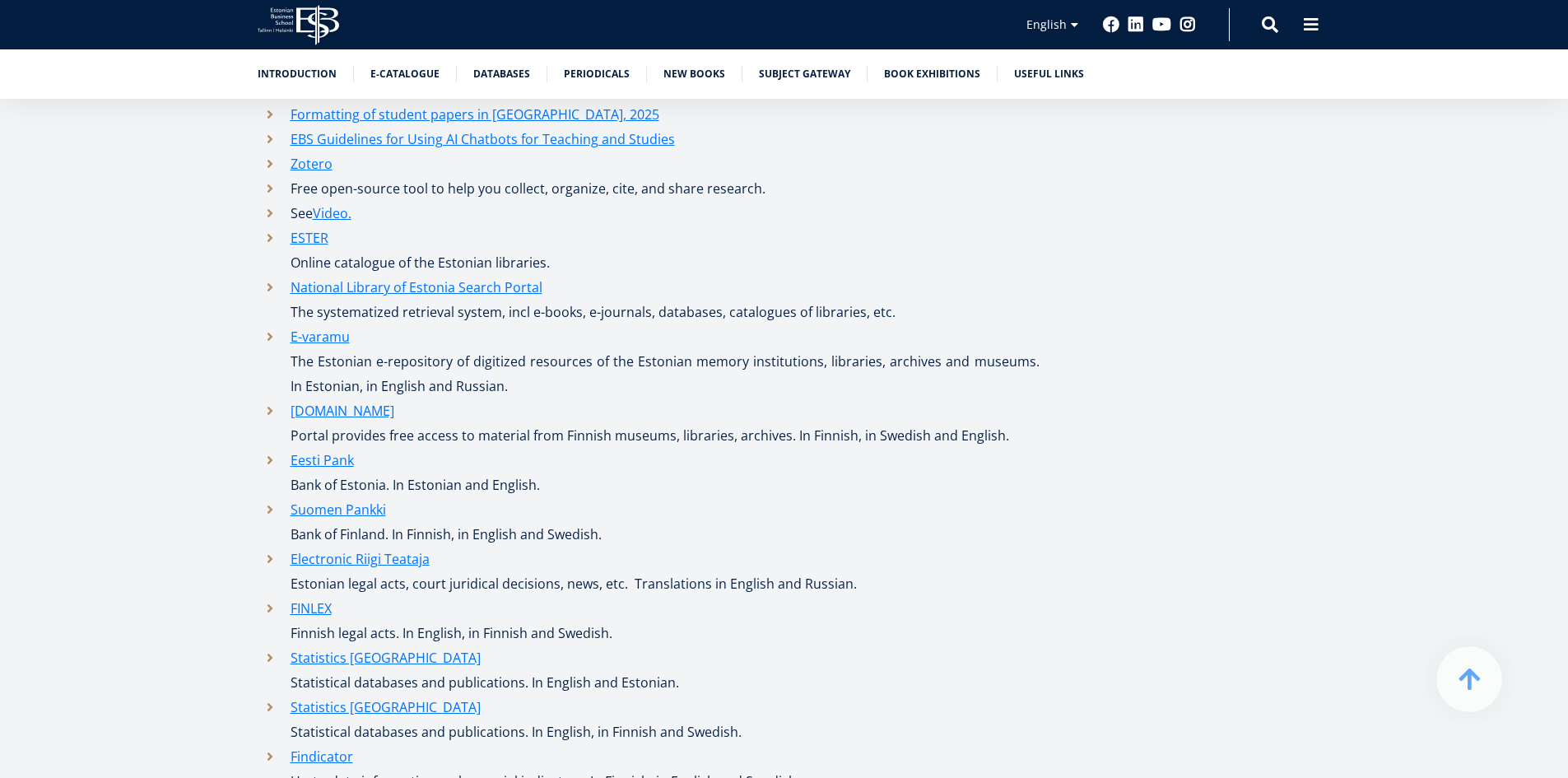
scroll to position [7463, 0]
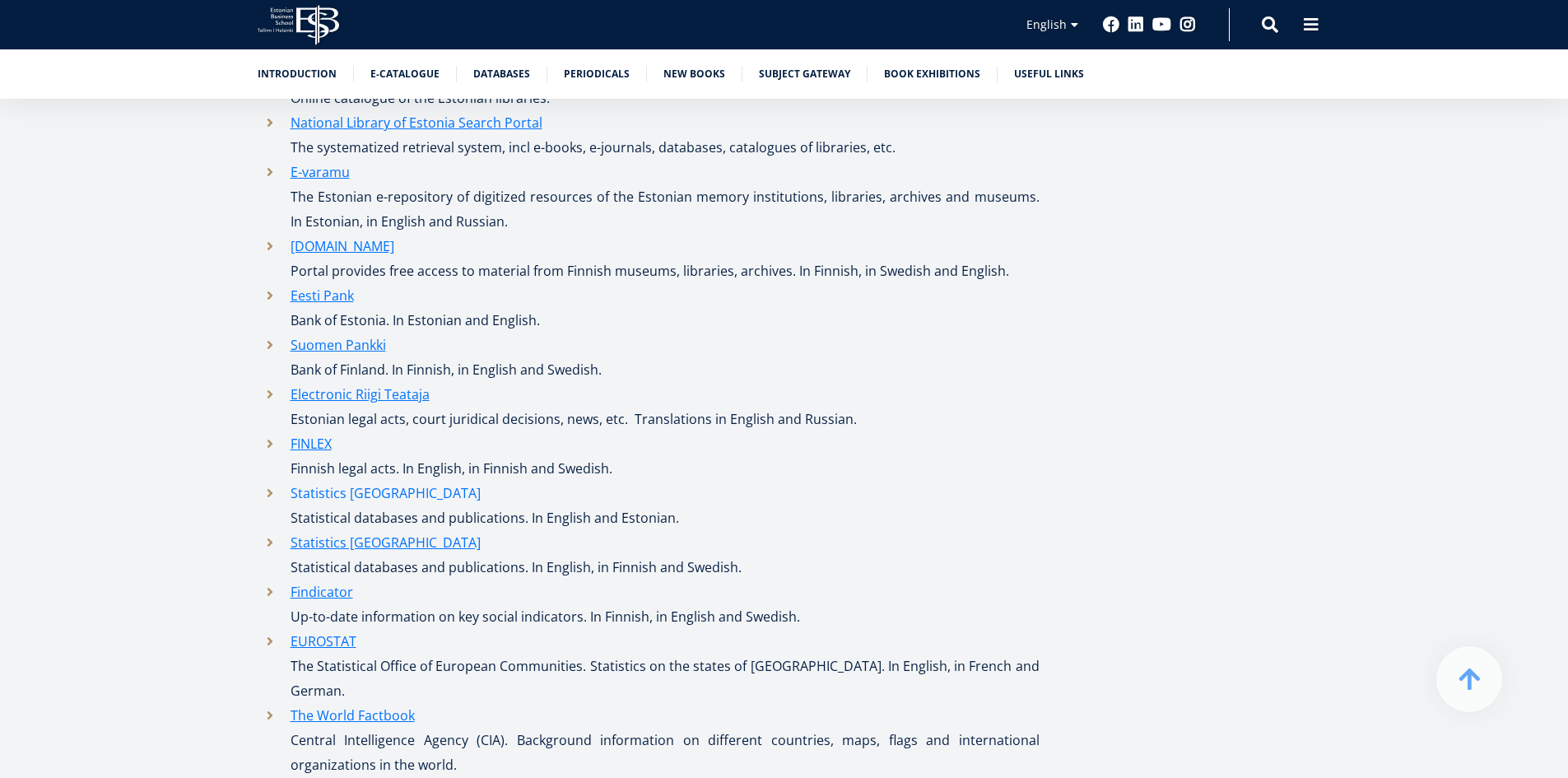
click at [373, 489] on link "Statistics [GEOGRAPHIC_DATA]" at bounding box center [385, 493] width 190 height 25
click at [346, 636] on link "EUROSTAT" at bounding box center [323, 641] width 66 height 25
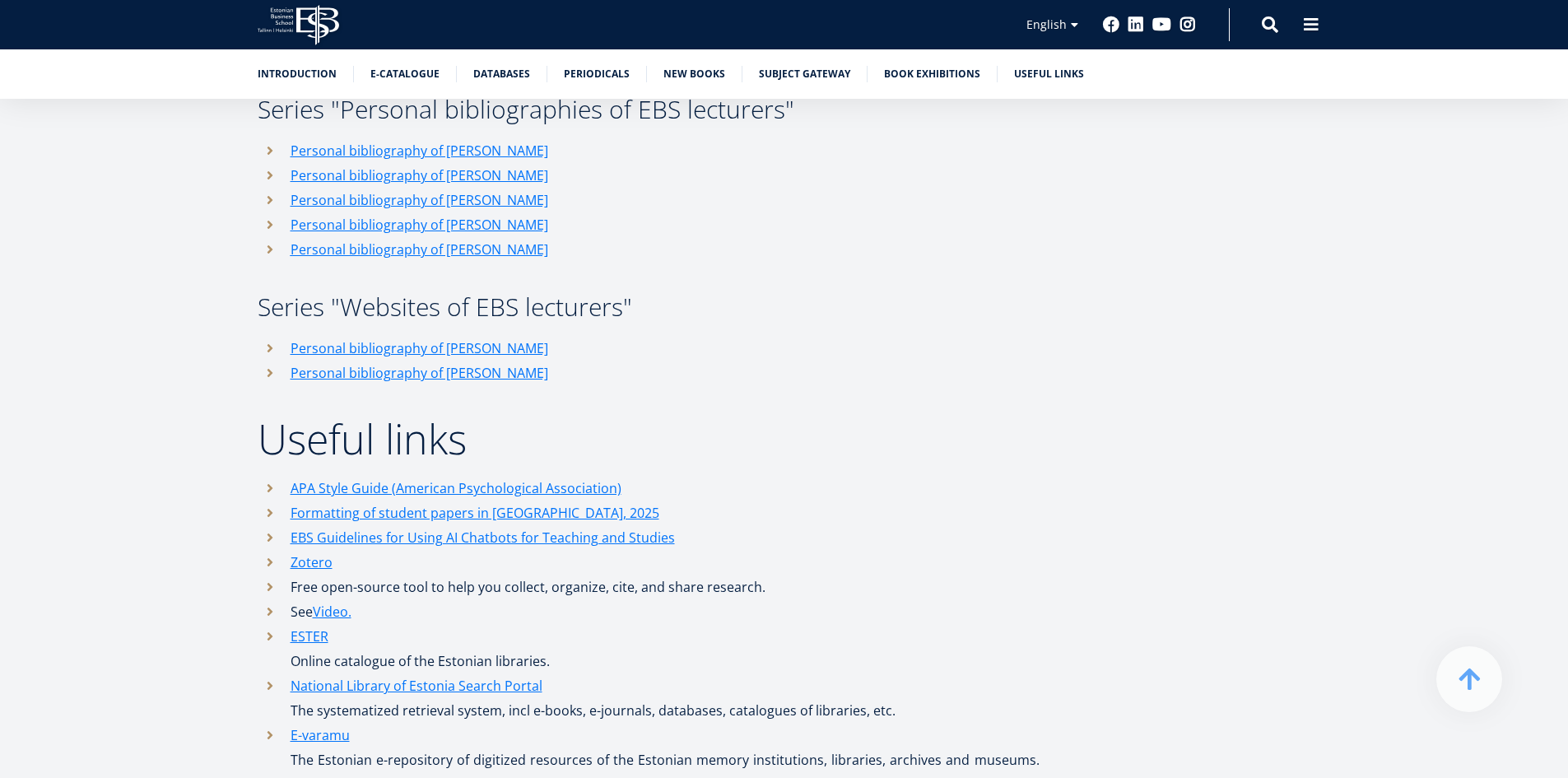
scroll to position [6640, 0]
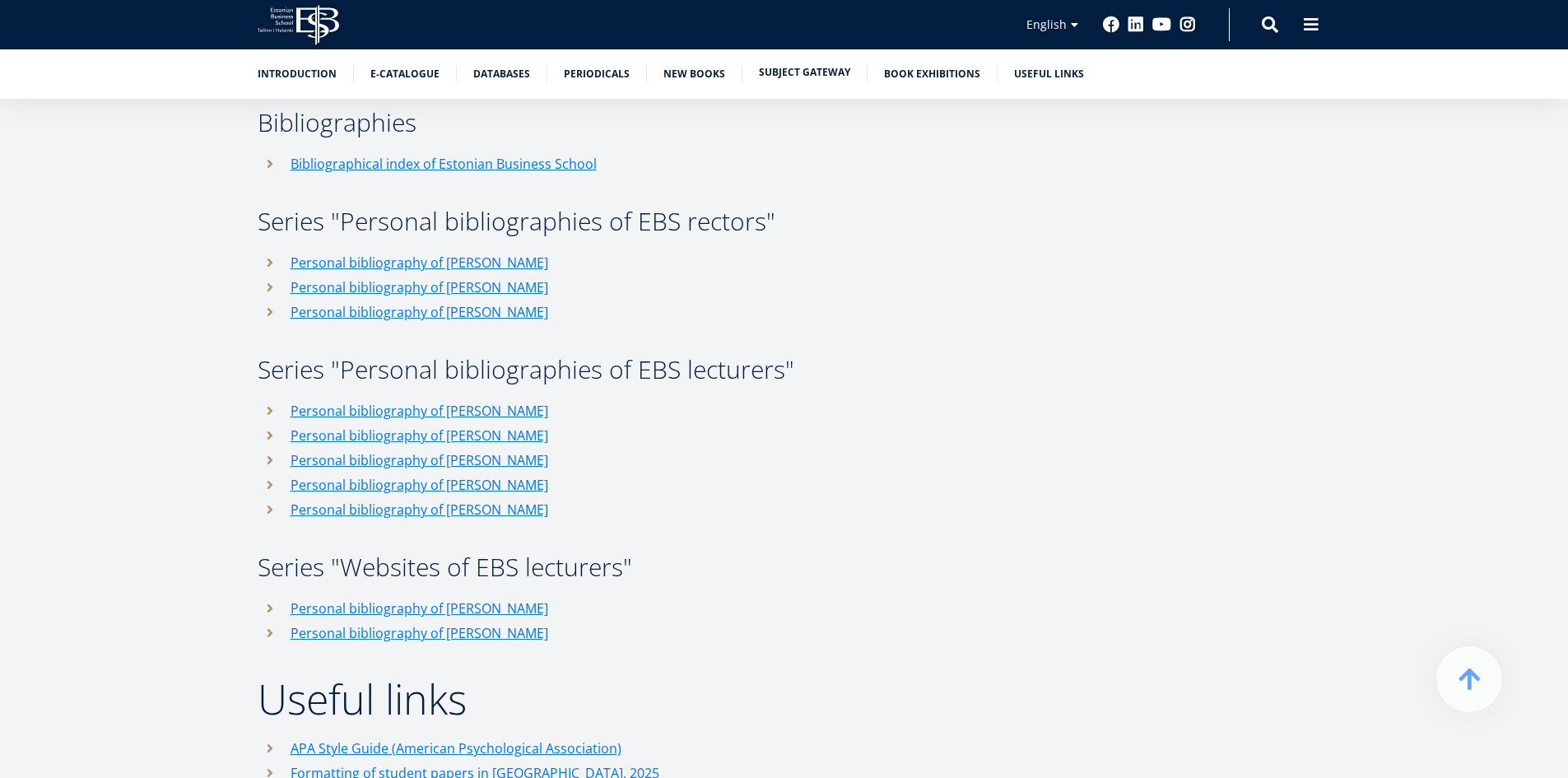
click at [809, 74] on link "Subject Gateway" at bounding box center [805, 72] width 91 height 17
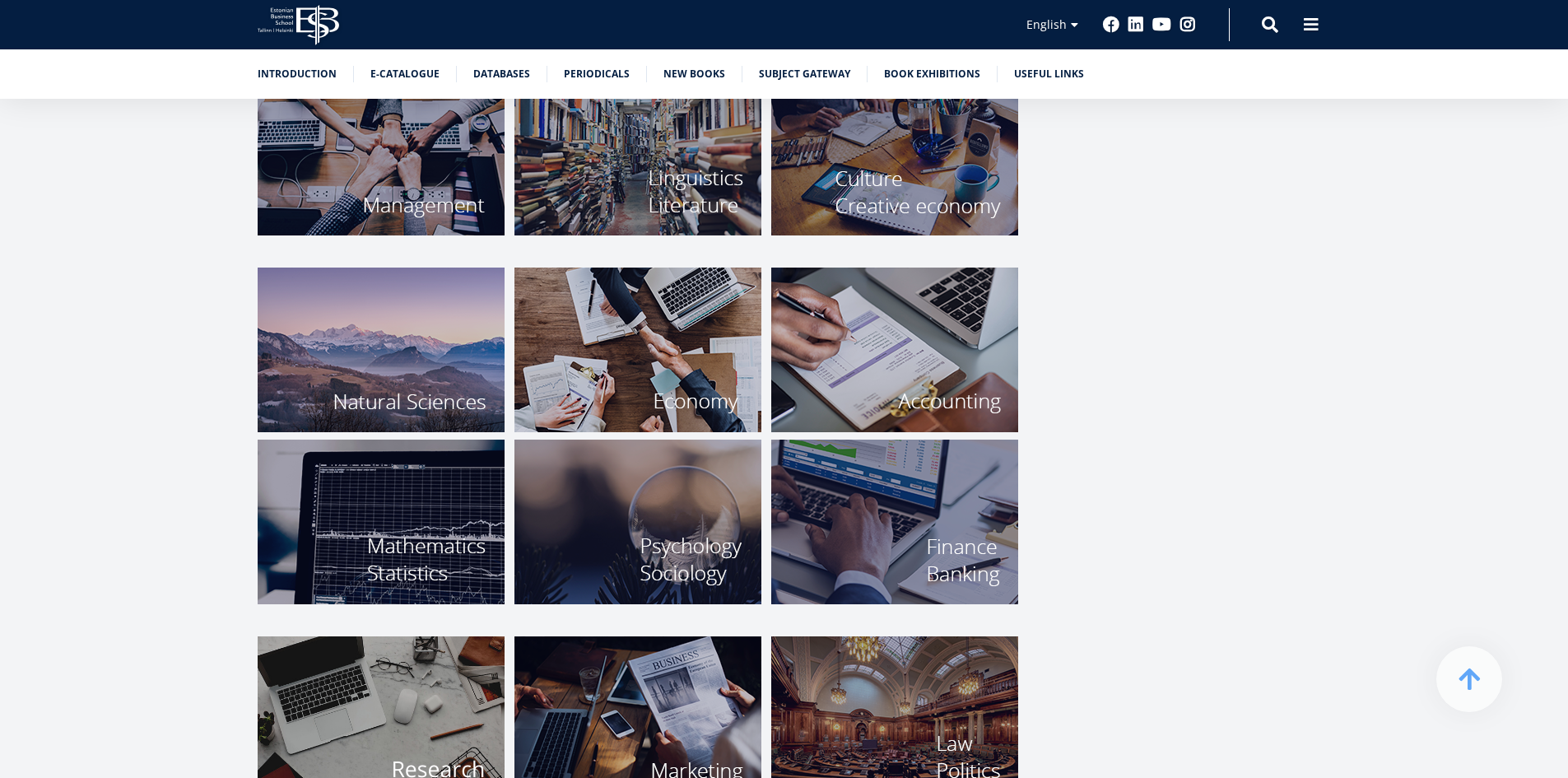
scroll to position [5422, 0]
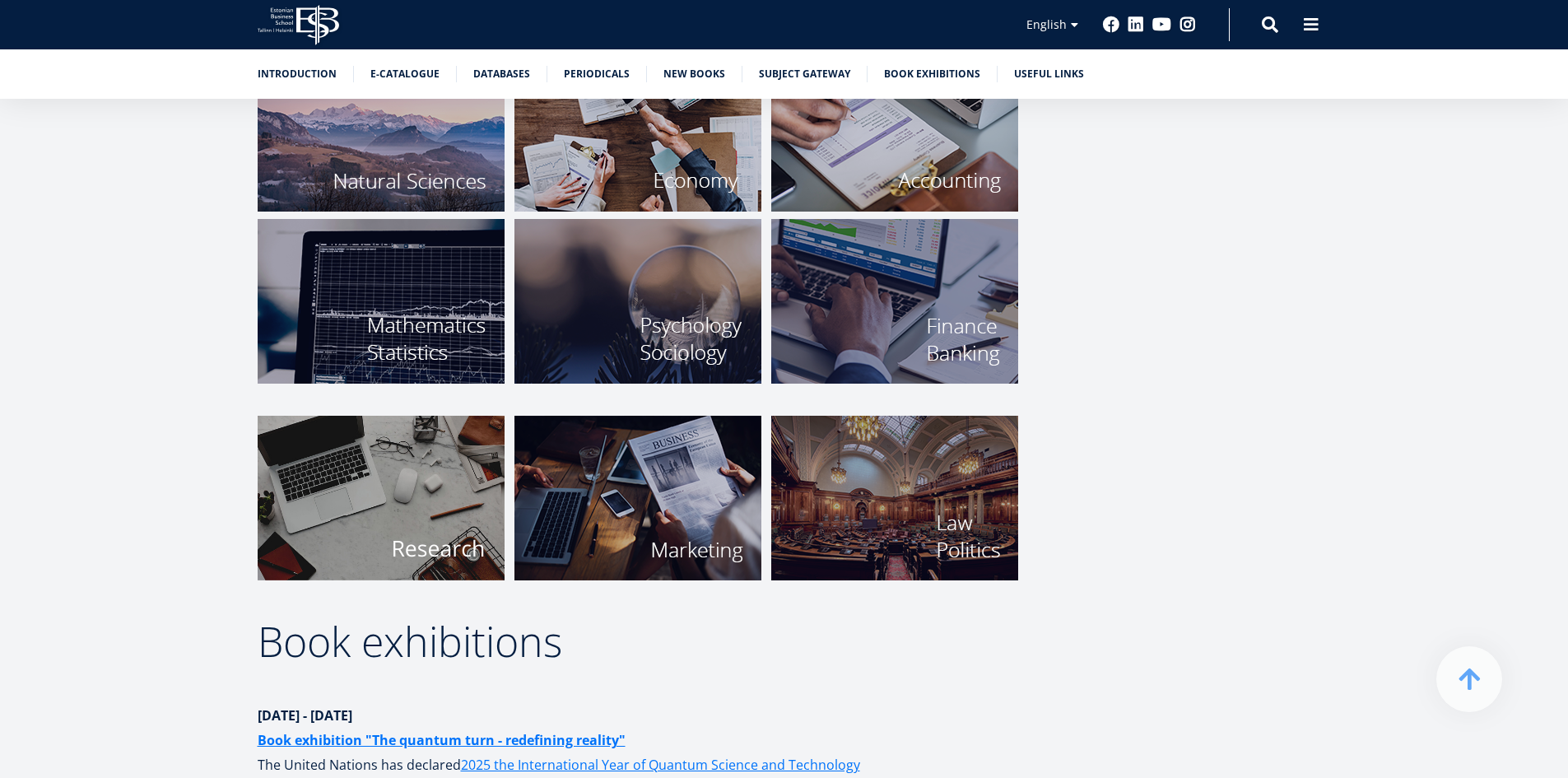
click at [427, 491] on img at bounding box center [381, 498] width 247 height 164
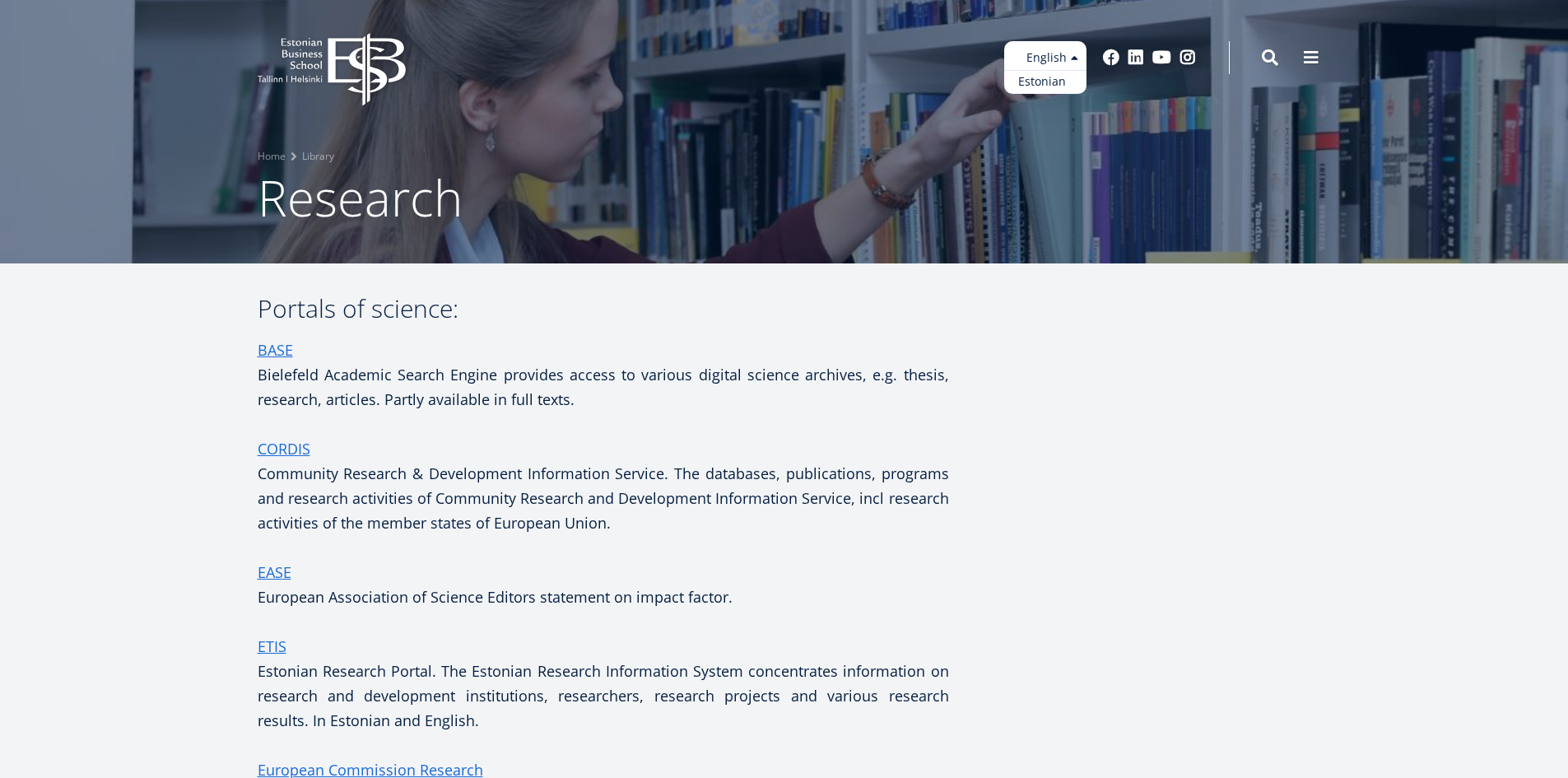
click at [1048, 84] on link "Estonian" at bounding box center [1046, 82] width 83 height 24
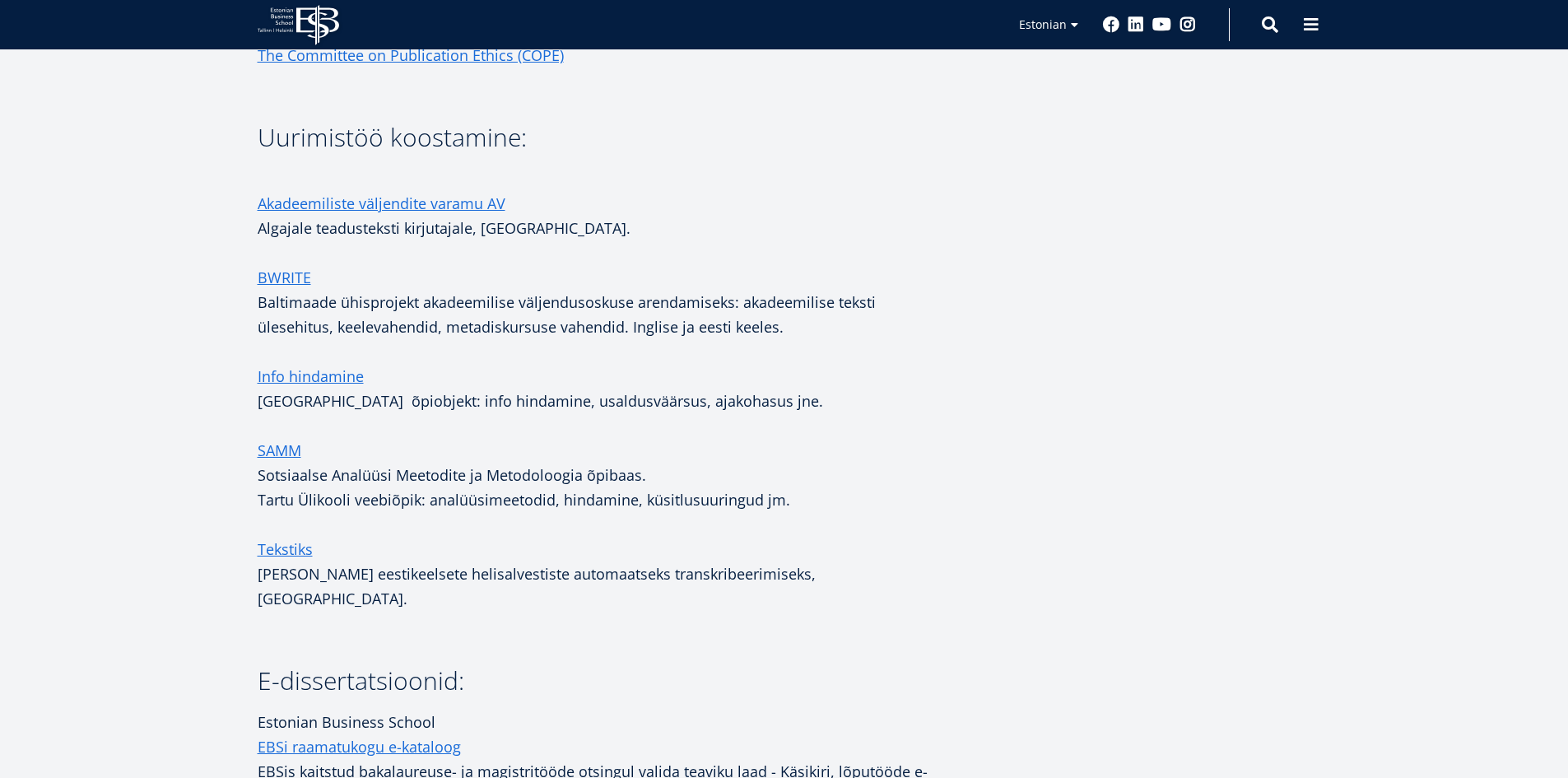
scroll to position [2221, 0]
click at [405, 195] on link "Akadeemiliste väljendite varamu AV" at bounding box center [382, 201] width 248 height 25
click at [332, 371] on link "Info hindamine" at bounding box center [310, 374] width 106 height 25
click at [291, 444] on link "SAMM" at bounding box center [280, 448] width 44 height 25
click at [287, 549] on link "Tekstiks" at bounding box center [285, 547] width 55 height 25
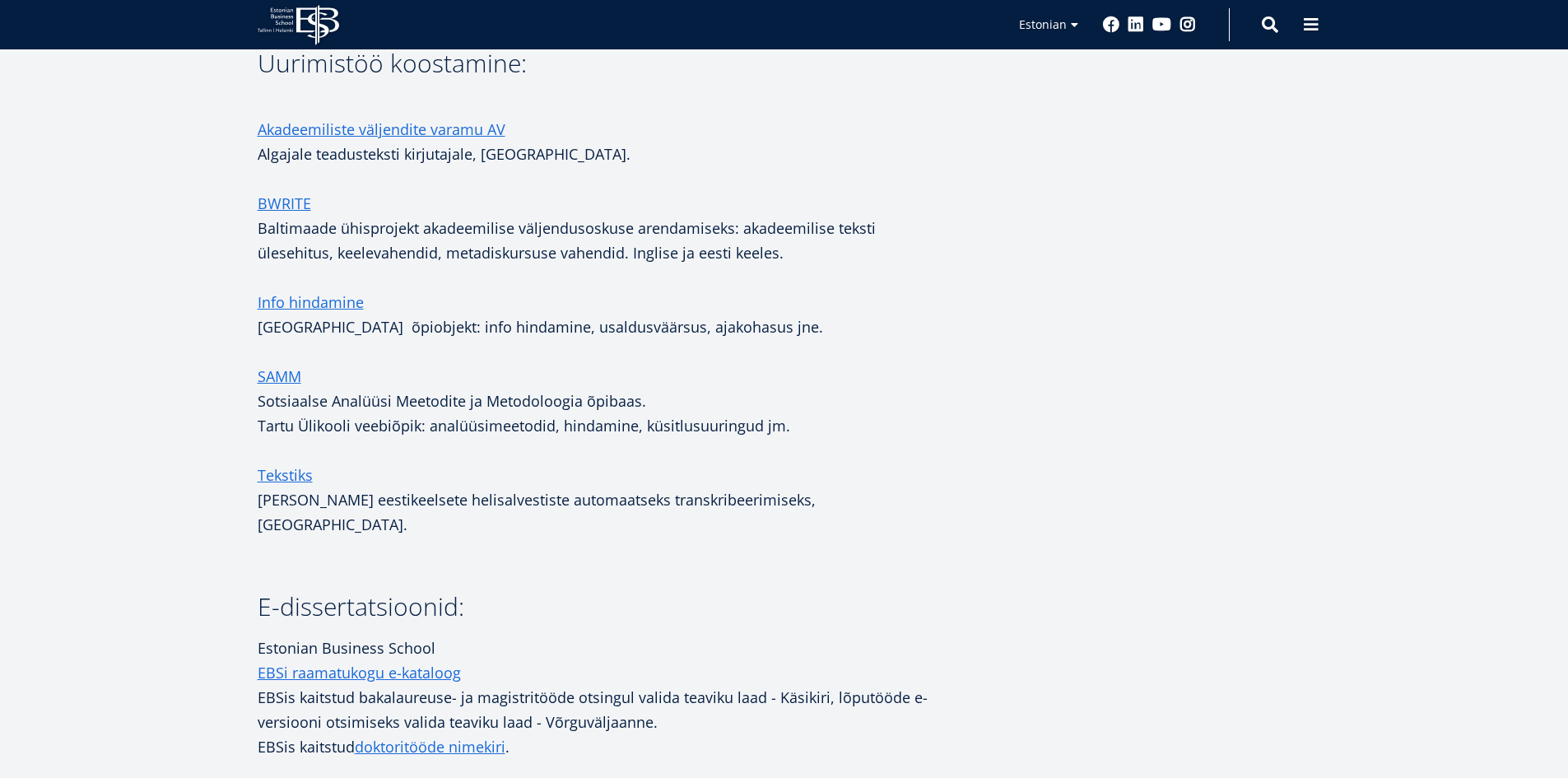
scroll to position [2221, 0]
